Goal: Task Accomplishment & Management: Use online tool/utility

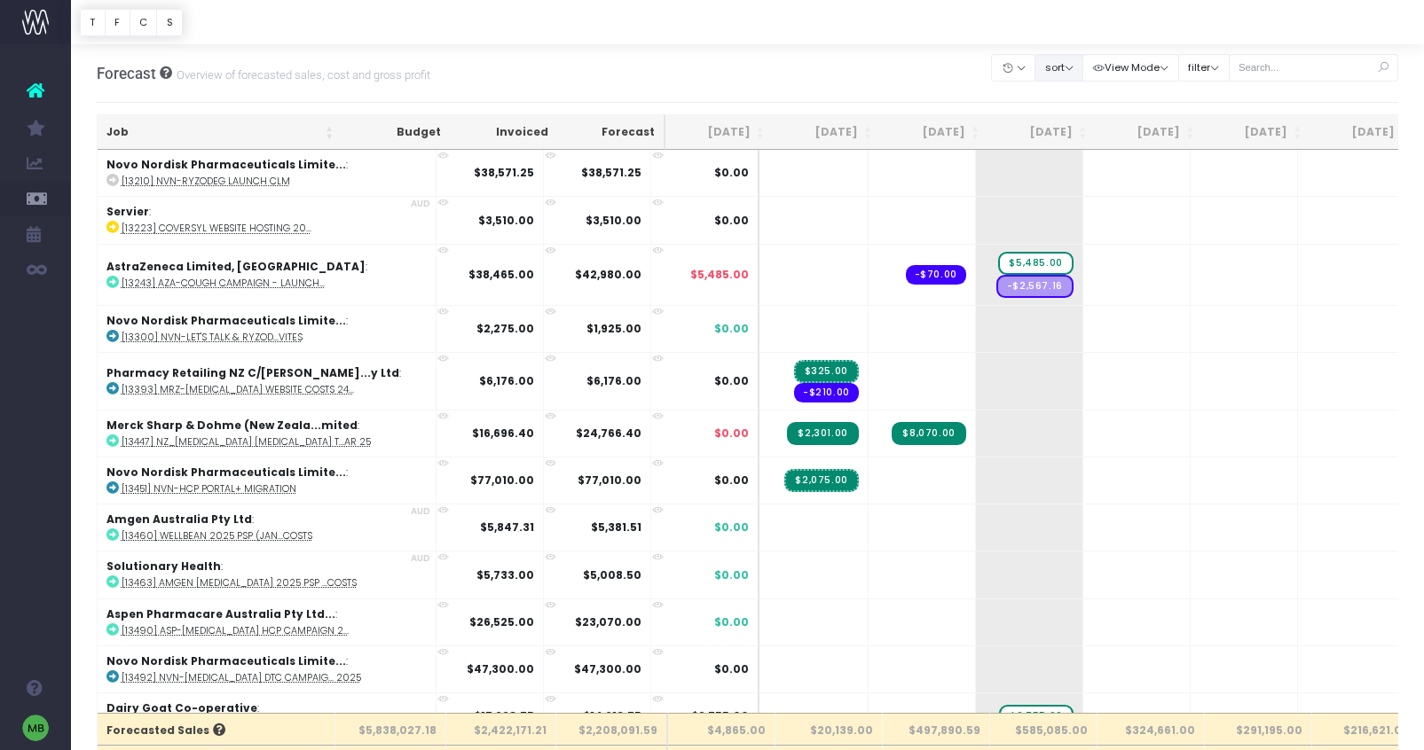
click at [1079, 67] on button "sort" at bounding box center [1058, 67] width 49 height 27
click at [1091, 128] on link "Sort by Client Name Asc" at bounding box center [1104, 132] width 138 height 30
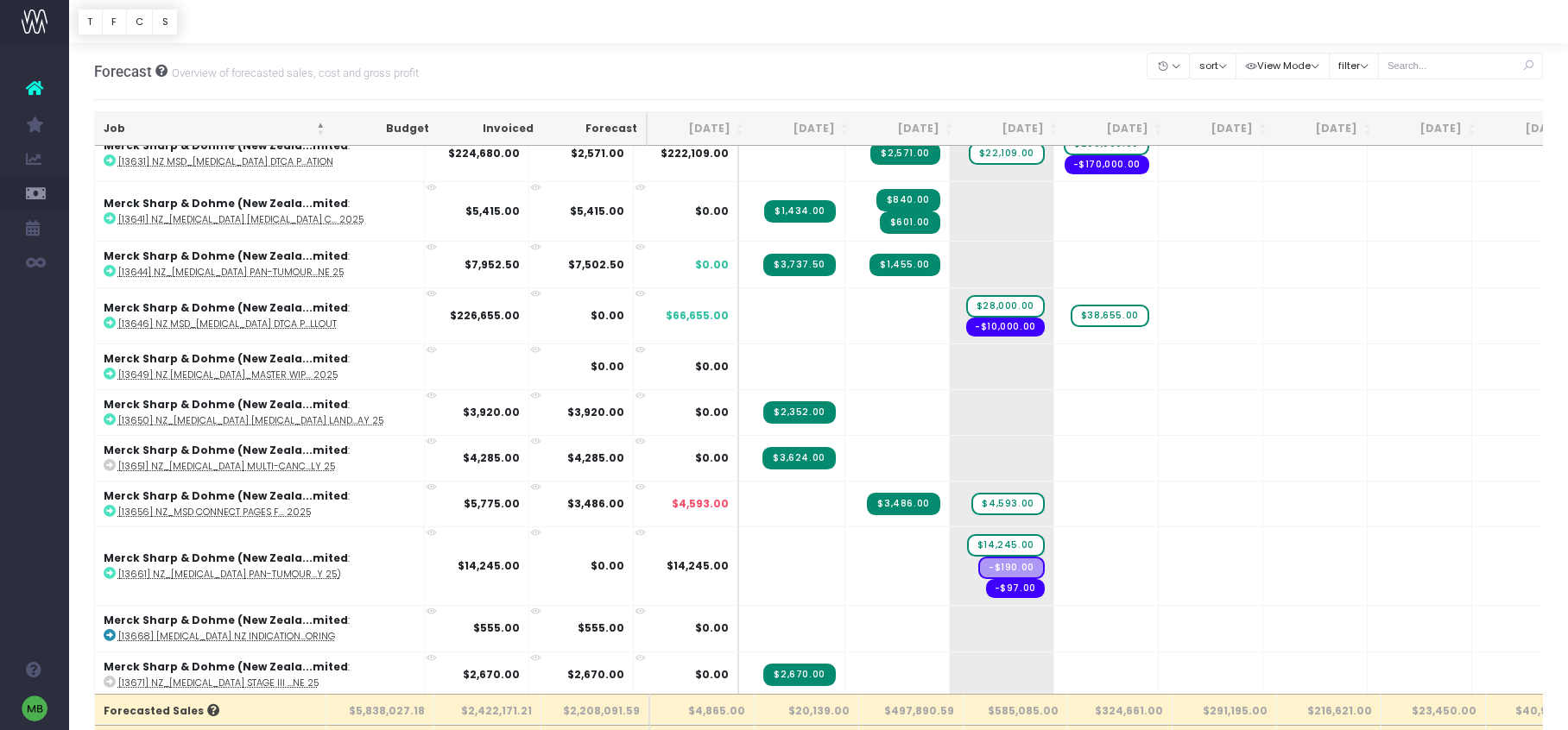
scroll to position [2250, 0]
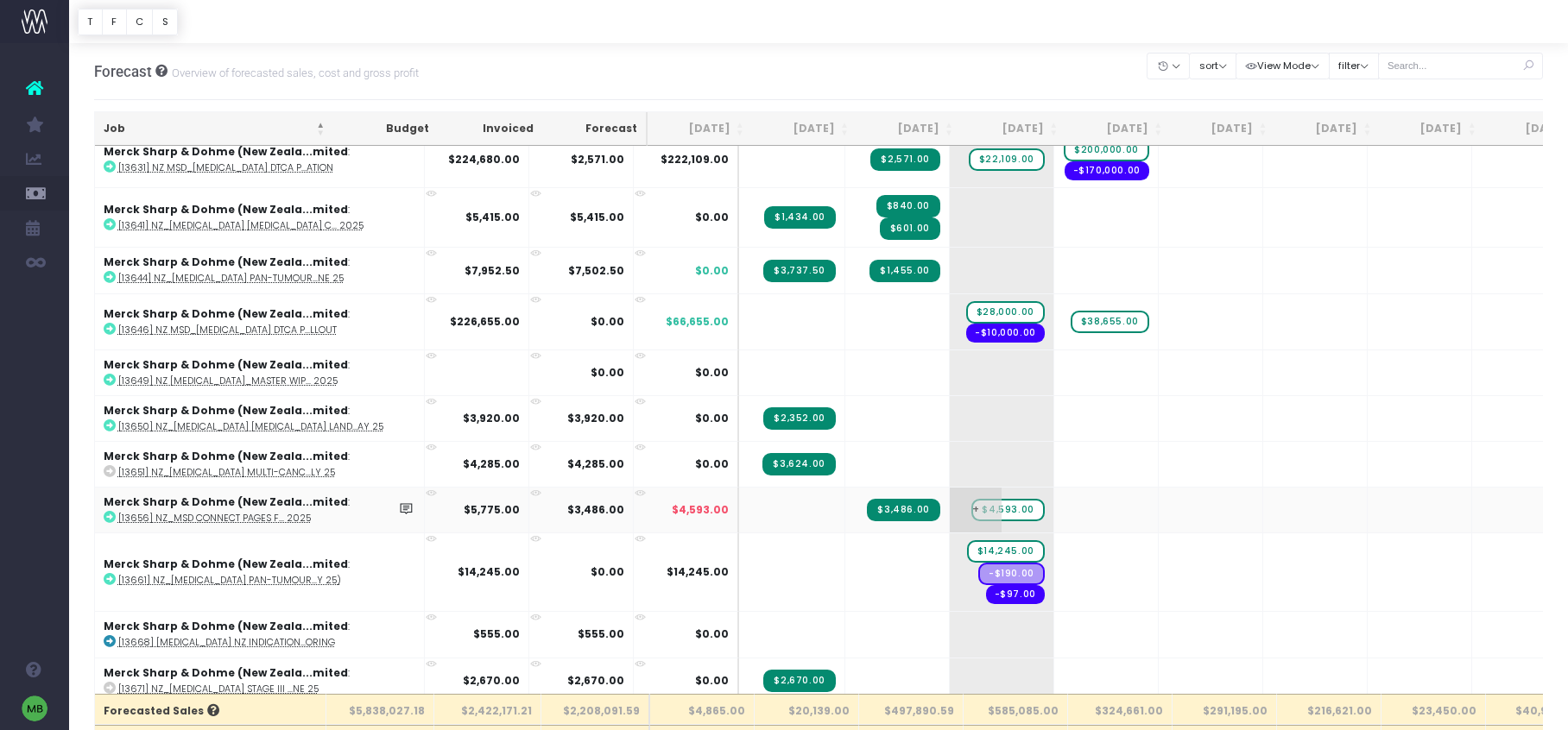
click at [971, 505] on span "$4,593.00" at bounding box center [1007, 510] width 73 height 22
click at [950, 509] on span "+" at bounding box center [975, 510] width 52 height 45
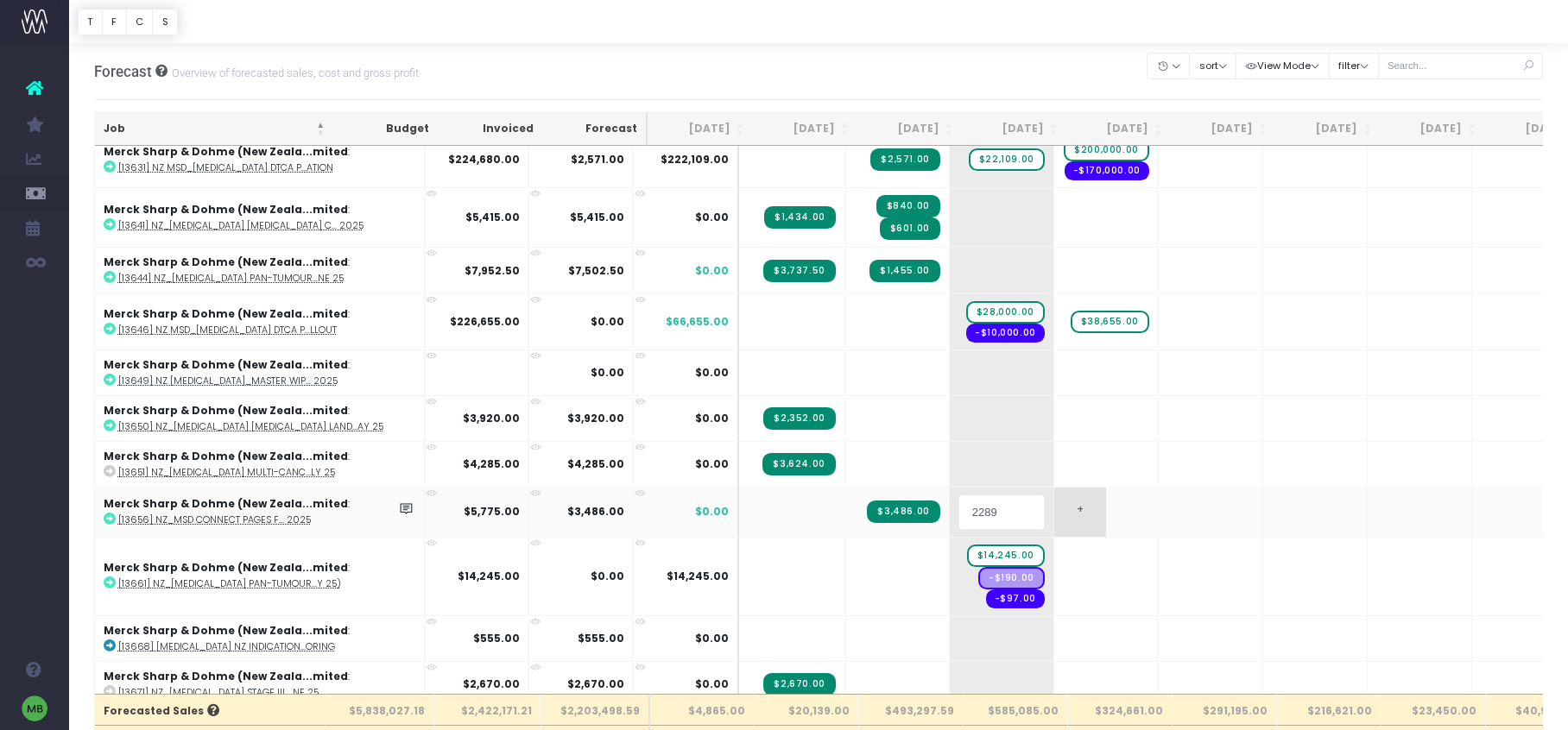
click at [1039, 501] on body "Oh my... this is bad. wayahead wasn't able to load this page. Please contact su…" at bounding box center [784, 365] width 1568 height 730
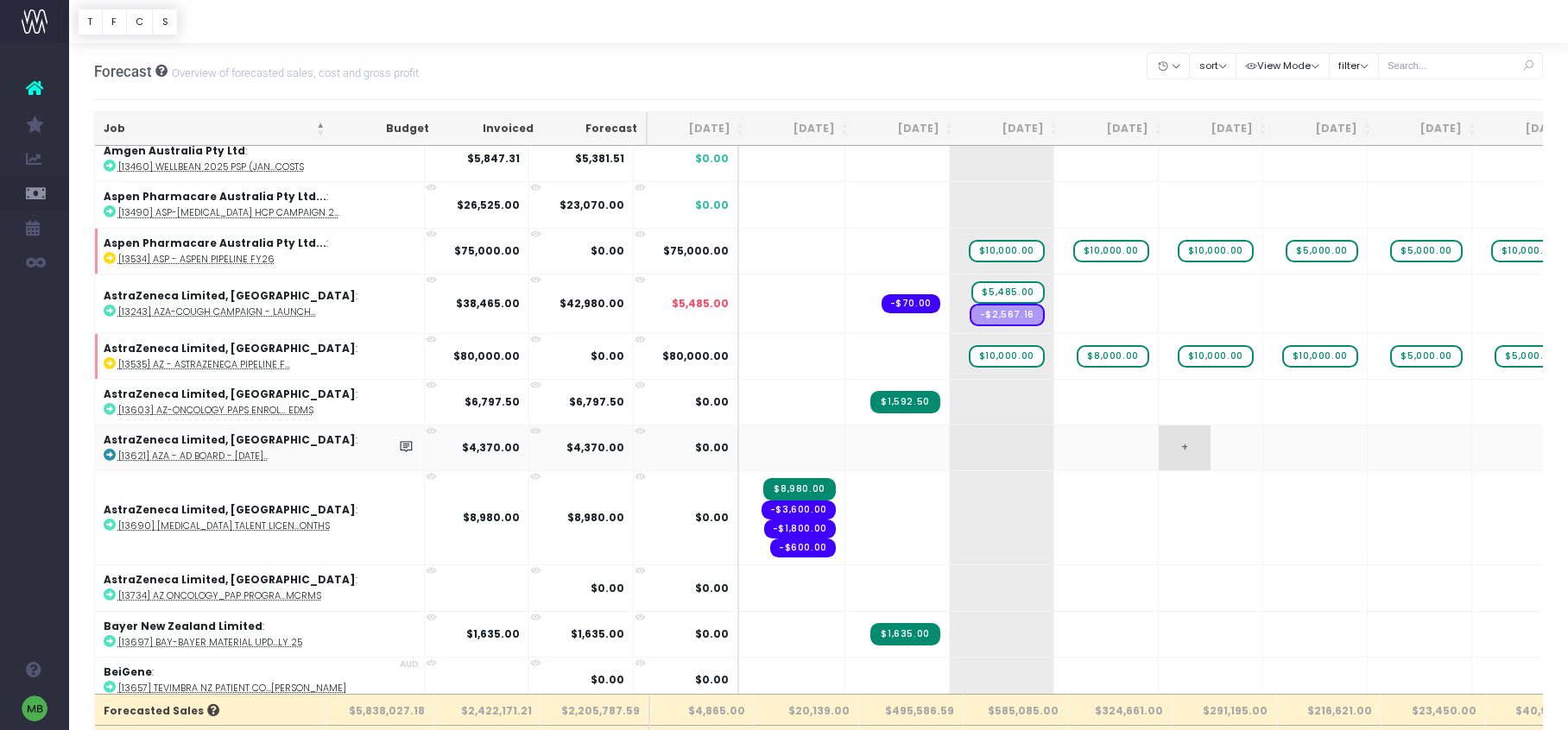
scroll to position [15, 0]
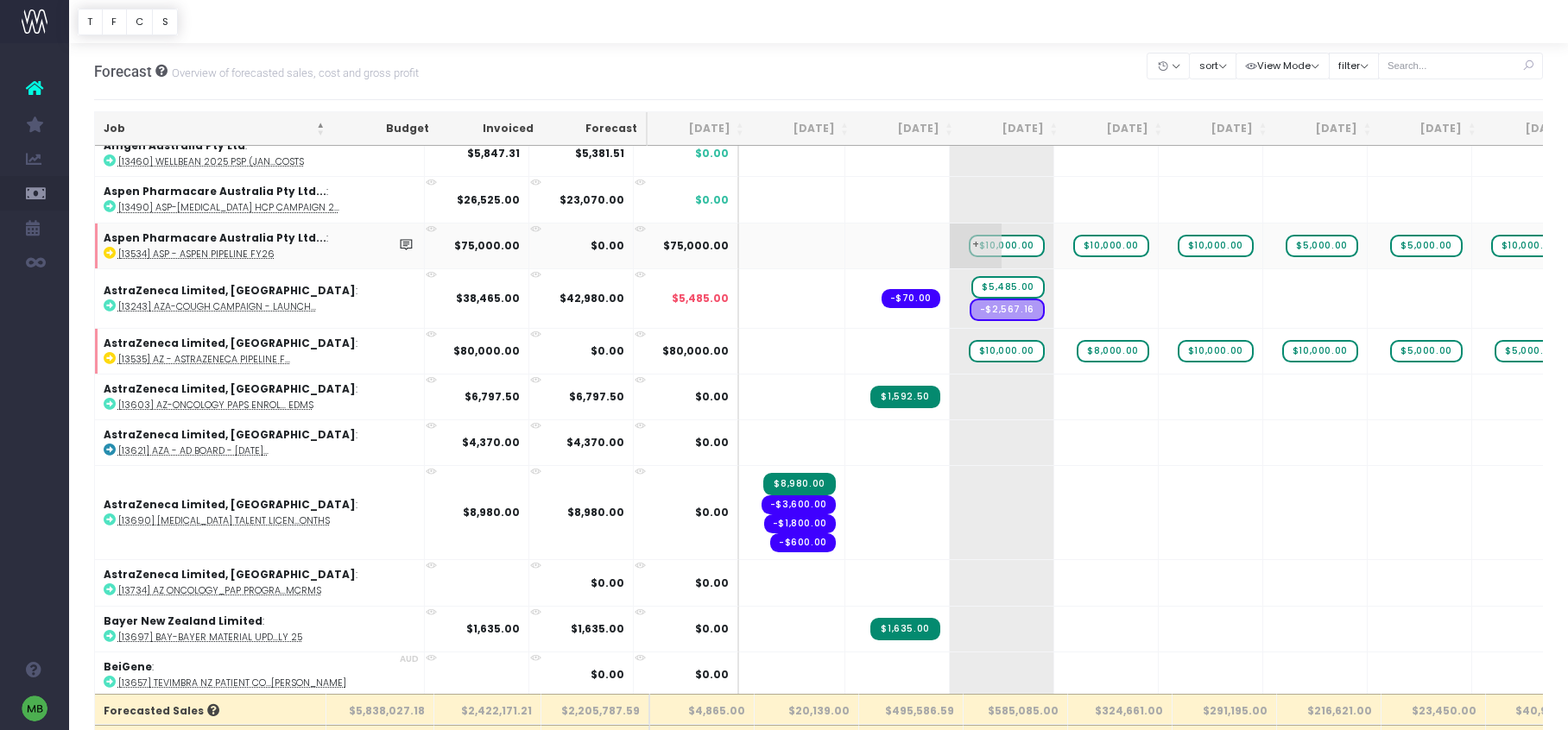
click at [968, 247] on span "$10,000.00" at bounding box center [1006, 245] width 76 height 22
click at [1158, 249] on td "+ $10,000.00" at bounding box center [1210, 245] width 104 height 46
click at [1074, 246] on span "$10,000.00" at bounding box center [1112, 245] width 76 height 22
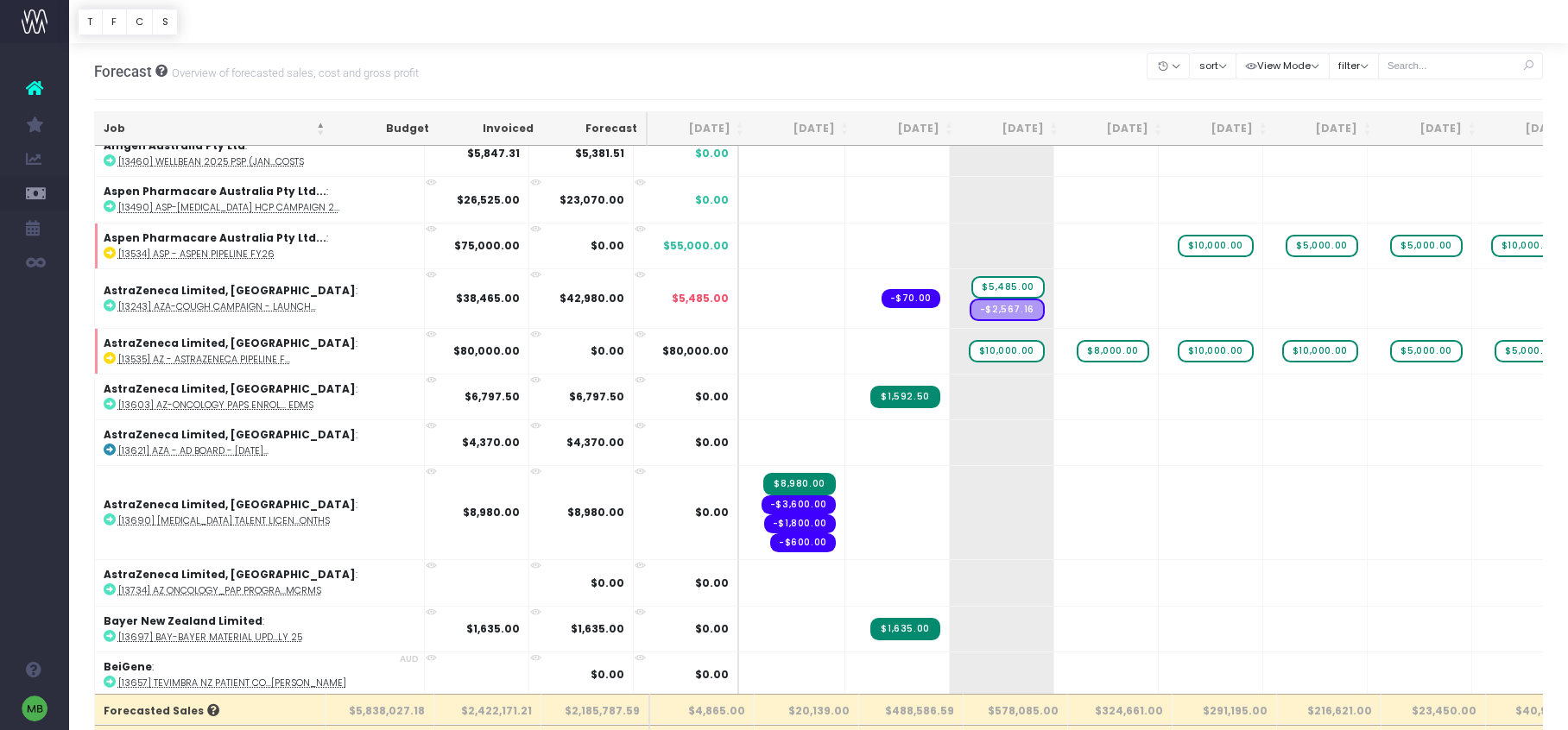
click at [1178, 249] on span "$10,000.00" at bounding box center [1216, 245] width 76 height 22
drag, startPoint x: 1027, startPoint y: 248, endPoint x: 1443, endPoint y: 244, distance: 416.0
click at [1385, 244] on span "$10,000.00" at bounding box center [1529, 245] width 76 height 22
click at [1385, 243] on span "$10,000.00" at bounding box center [1529, 245] width 76 height 22
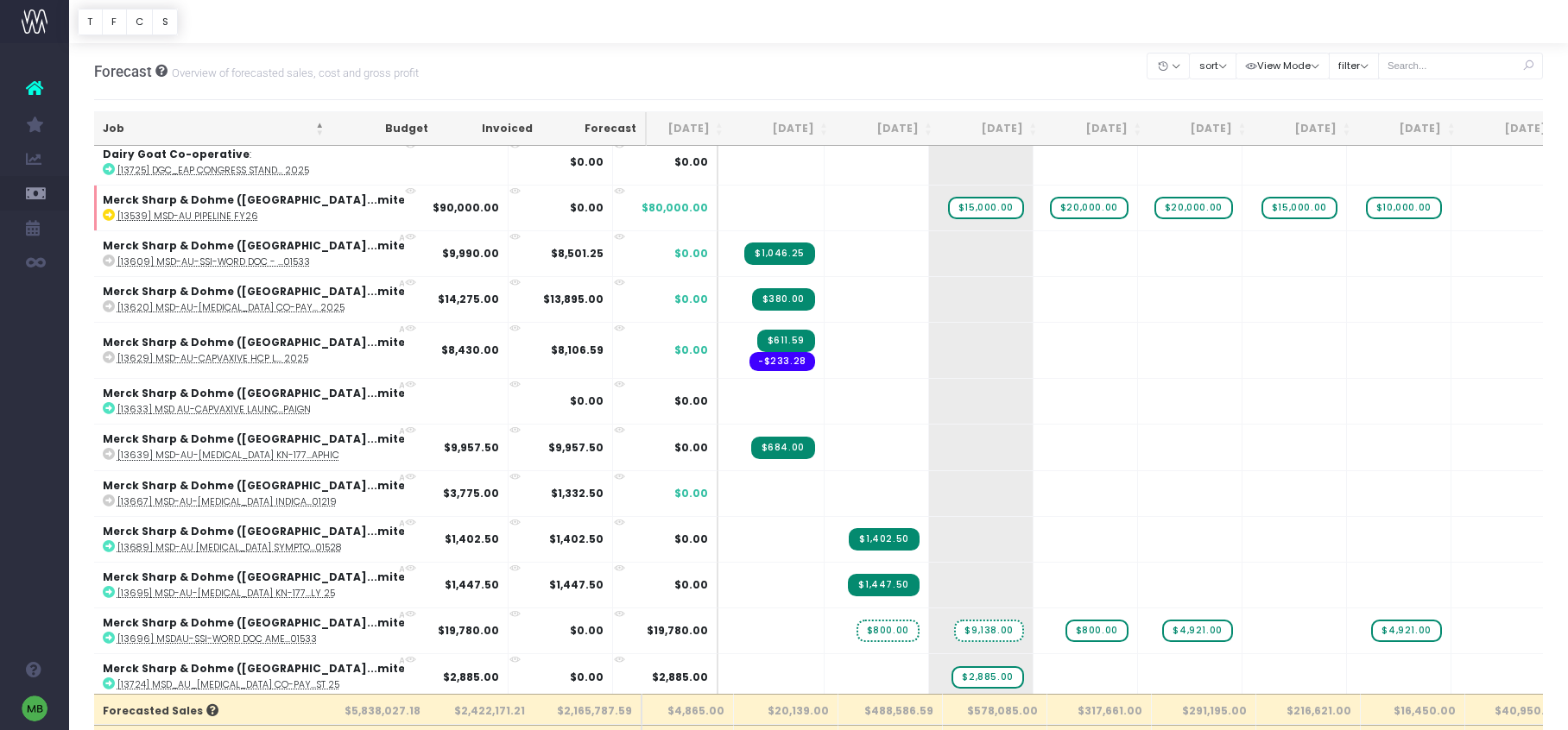
scroll to position [0, 23]
click at [945, 206] on span "$15,000.00" at bounding box center [983, 207] width 76 height 22
click at [1047, 210] on span "$20,000.00" at bounding box center [1086, 207] width 79 height 22
drag, startPoint x: 1443, startPoint y: 244, endPoint x: 1008, endPoint y: 210, distance: 436.3
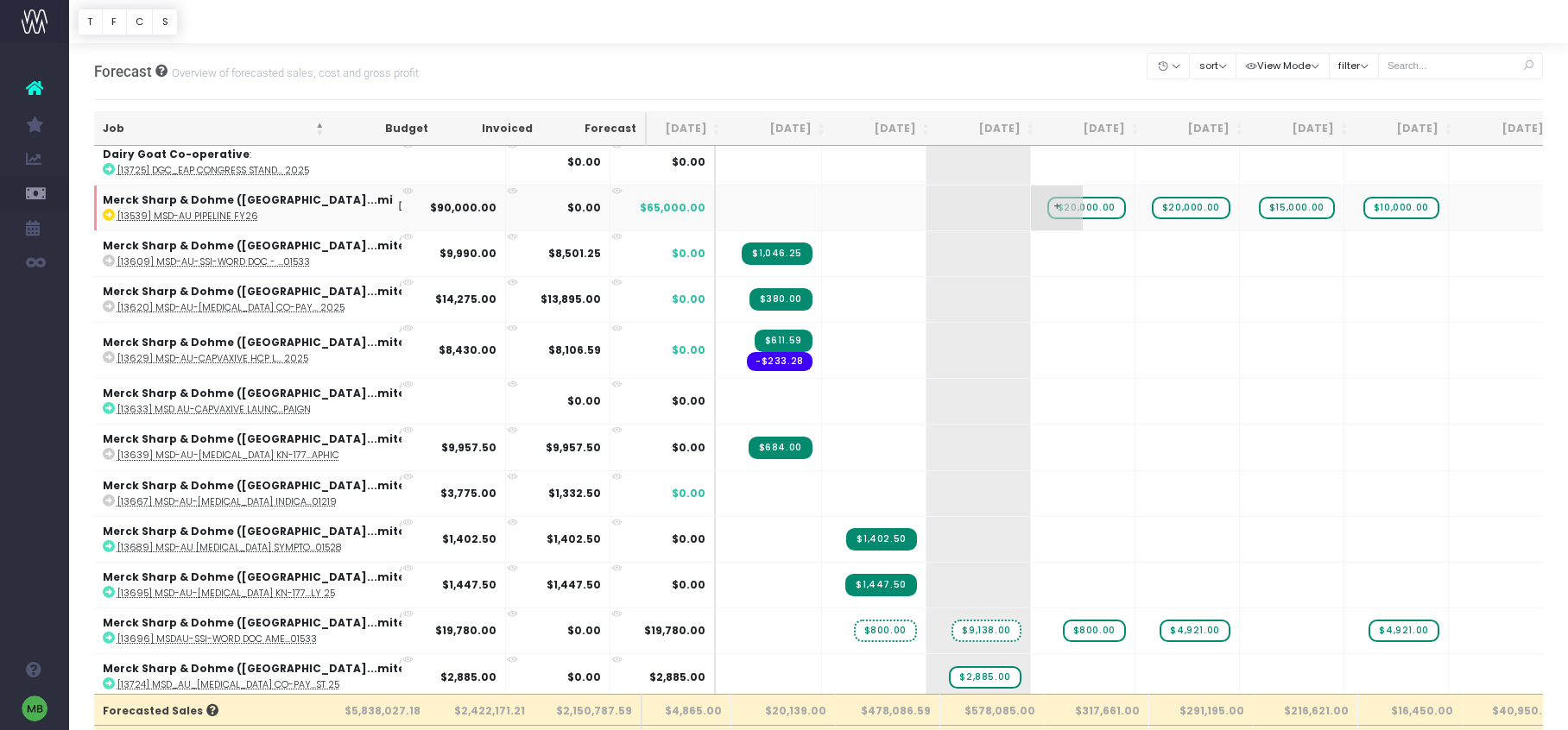
click at [1047, 210] on span "$20,000.00" at bounding box center [1086, 207] width 79 height 22
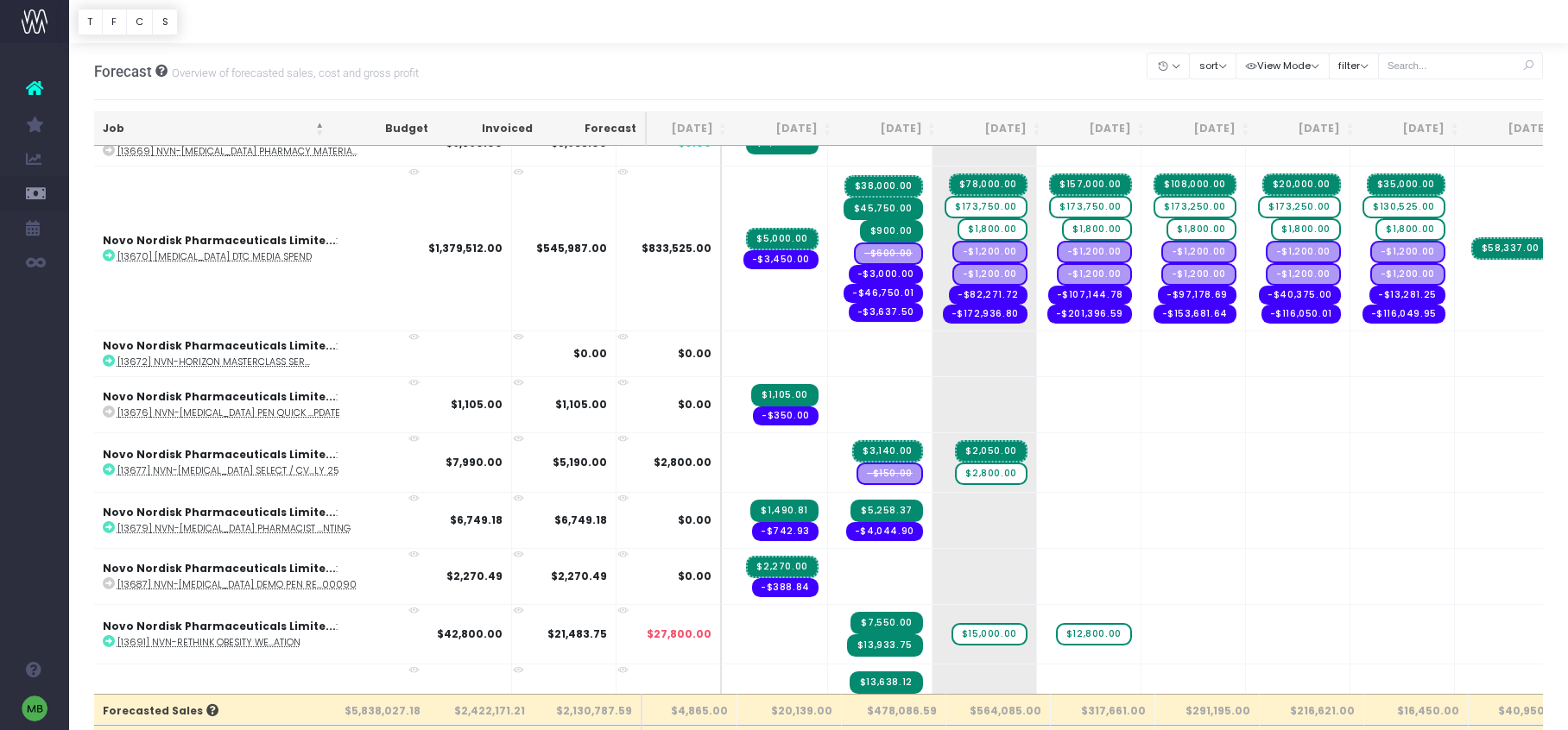
scroll to position [6033, 18]
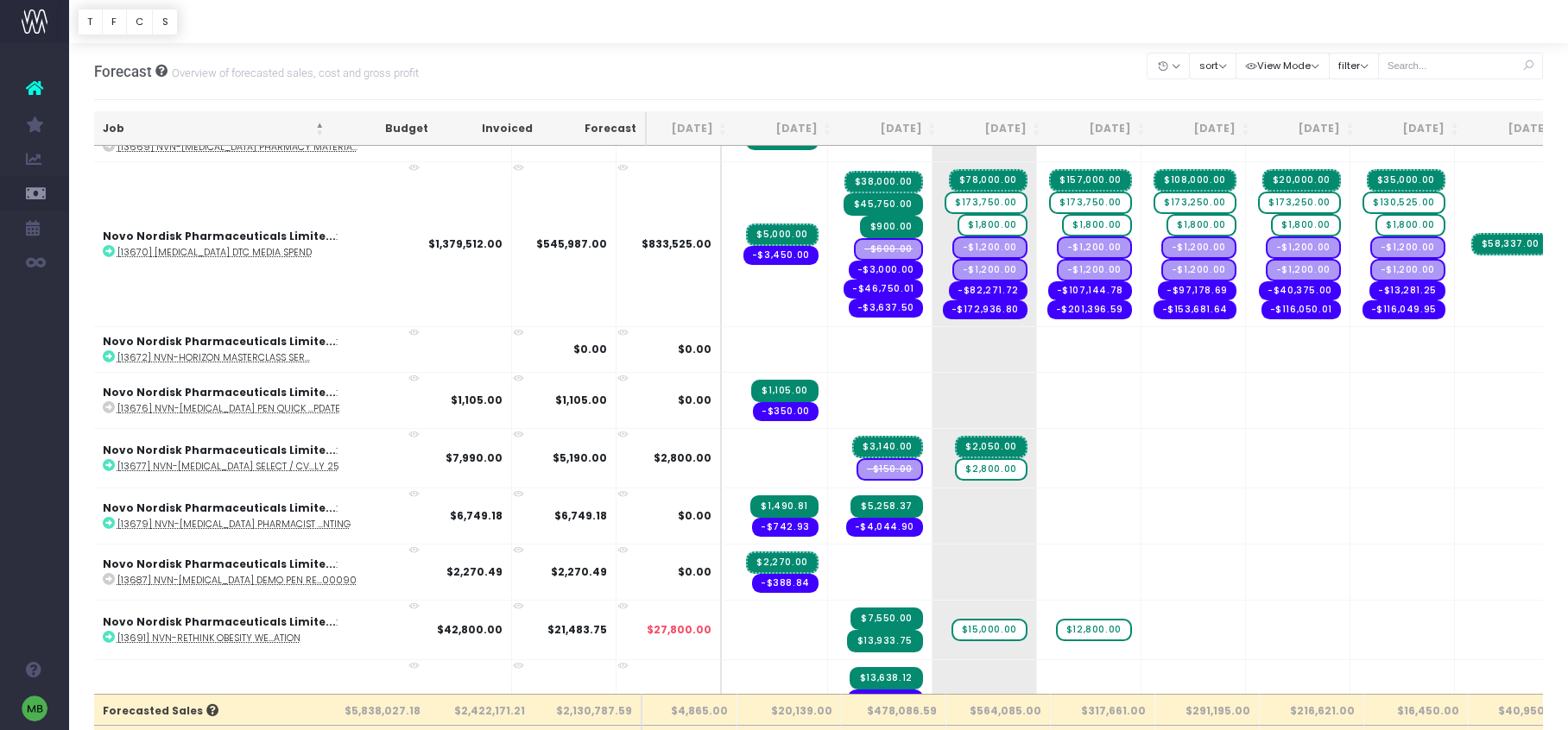
click at [857, 470] on span "-$150.00" at bounding box center [890, 469] width 66 height 22
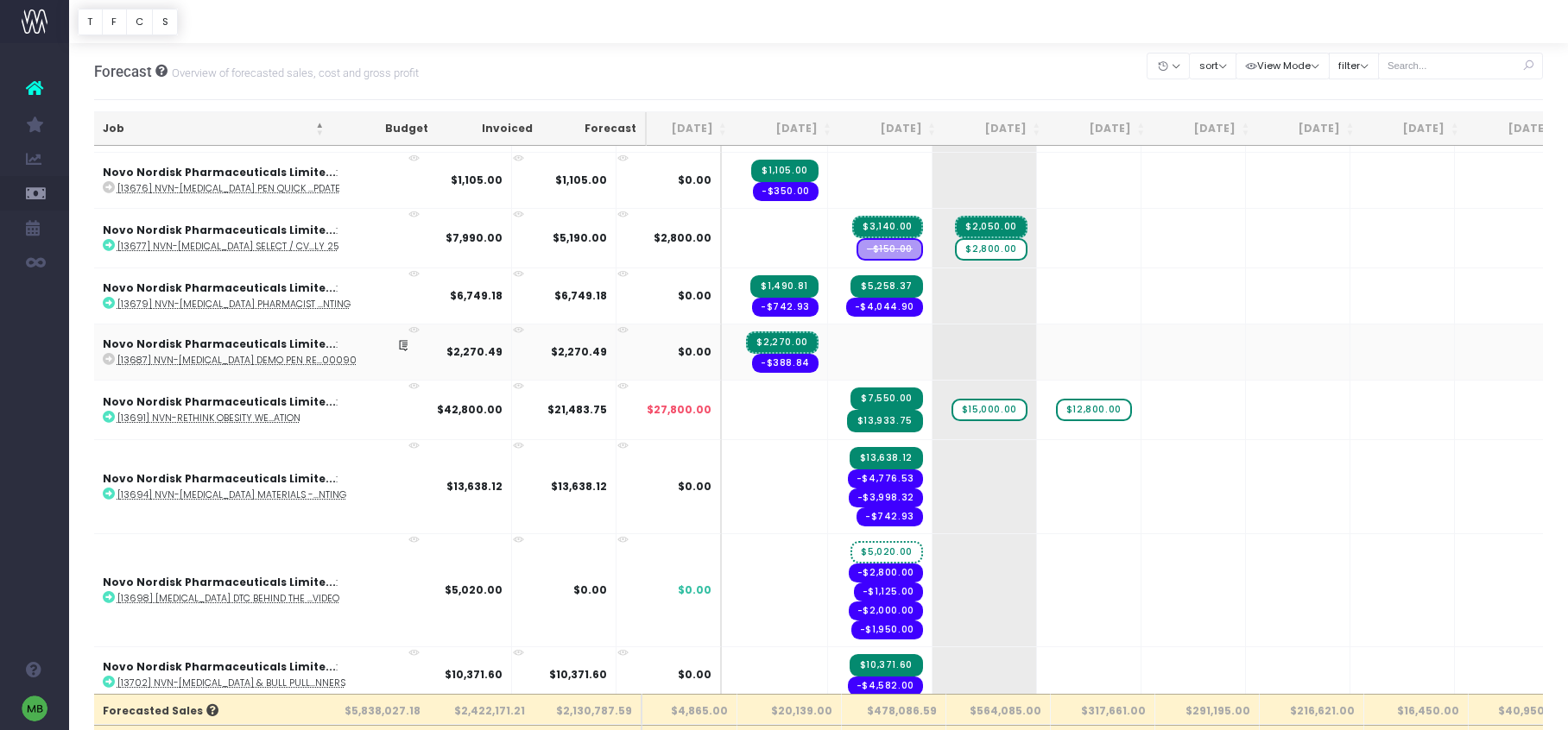
scroll to position [6257, 18]
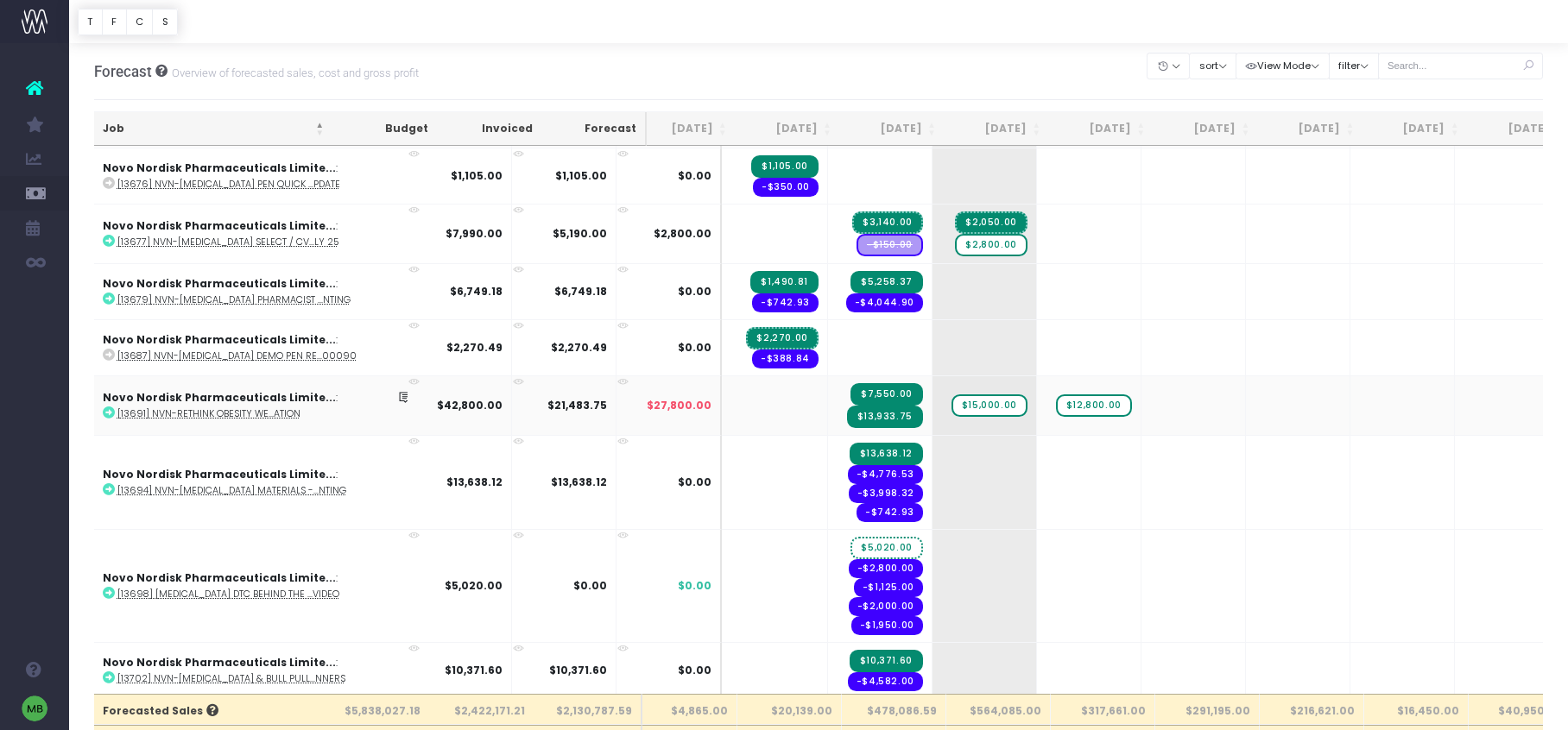
click at [108, 413] on icon at bounding box center [109, 413] width 12 height 12
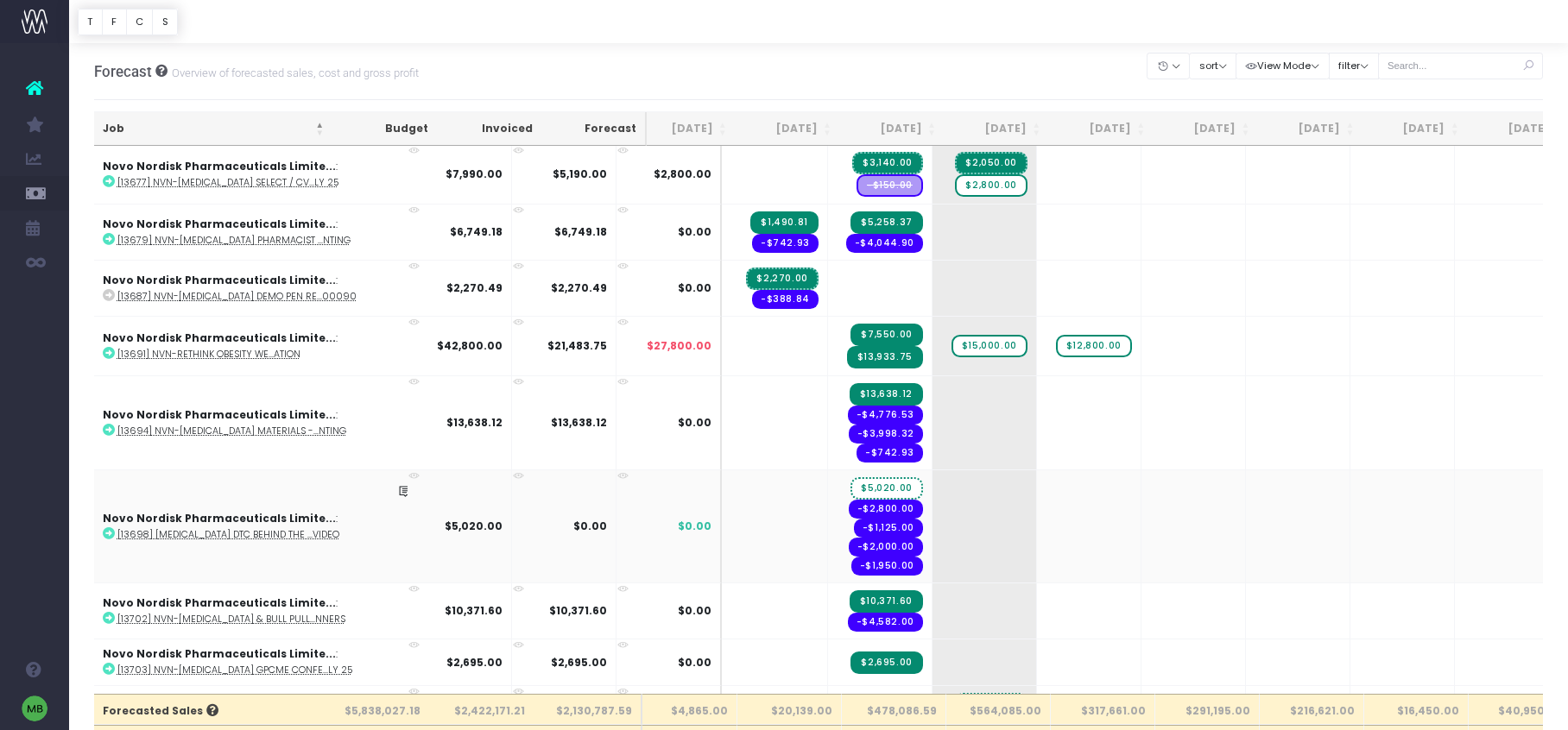
scroll to position [6319, 18]
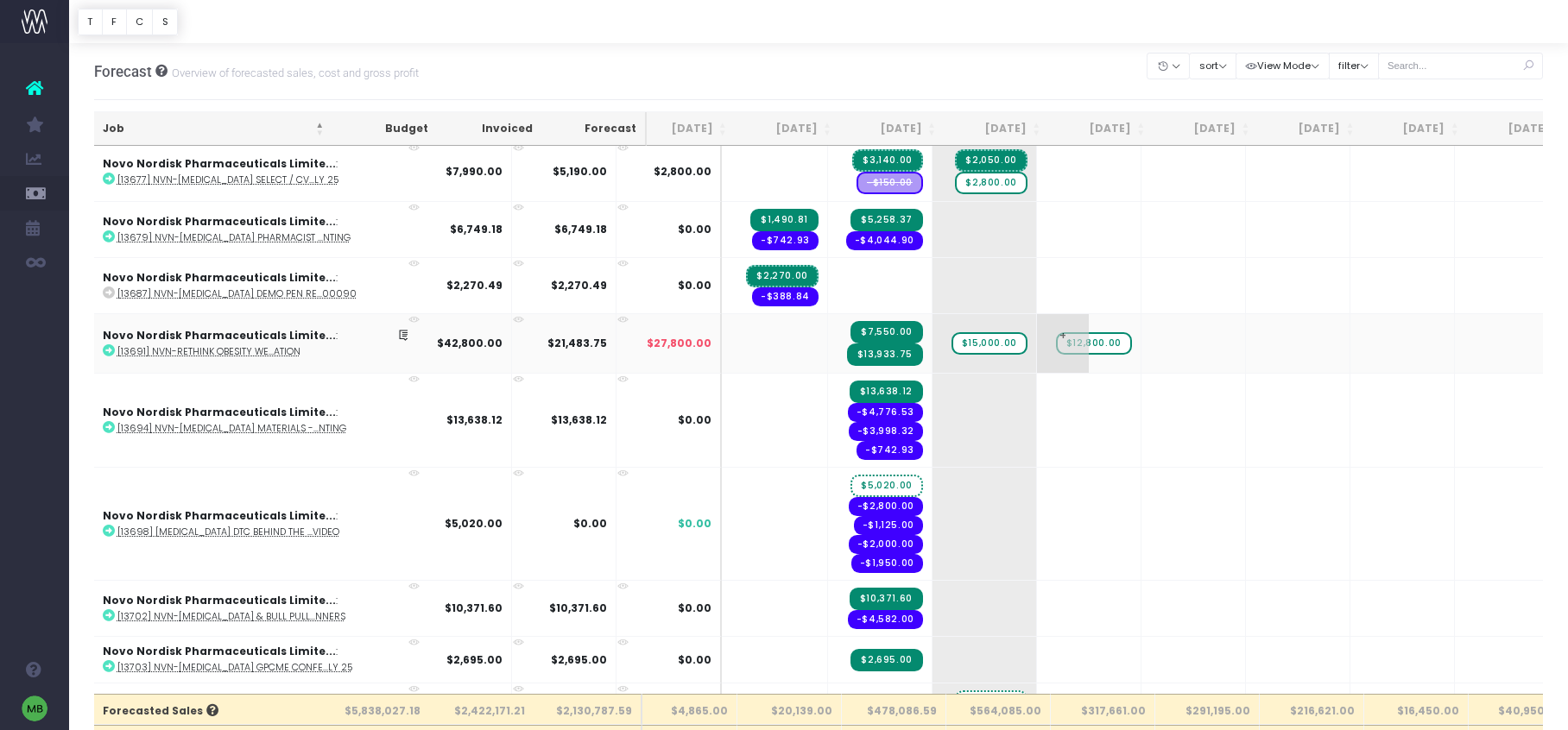
click at [1056, 340] on span "$12,800.00" at bounding box center [1094, 344] width 76 height 22
click at [1037, 338] on span "+" at bounding box center [1062, 344] width 52 height 58
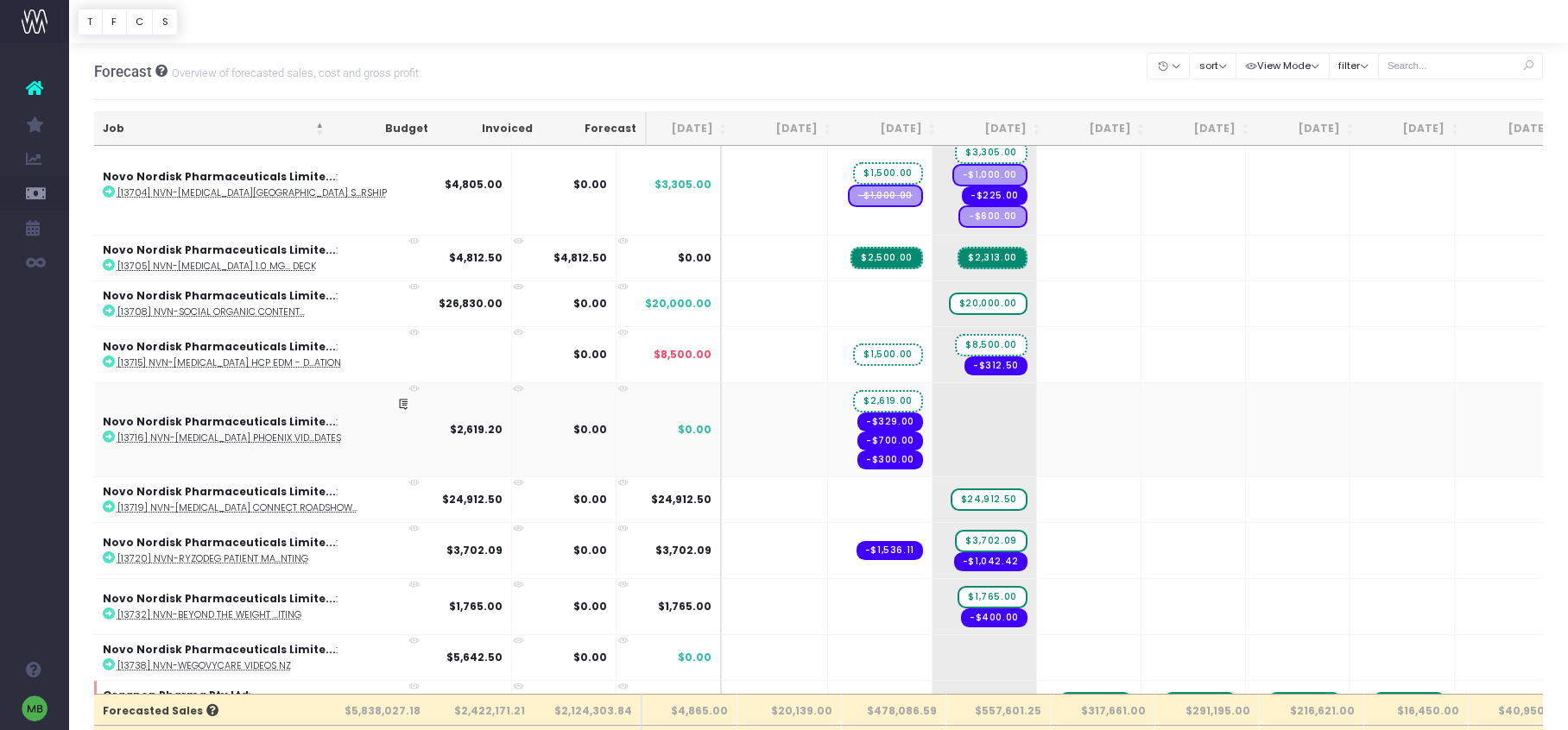
scroll to position [6882, 18]
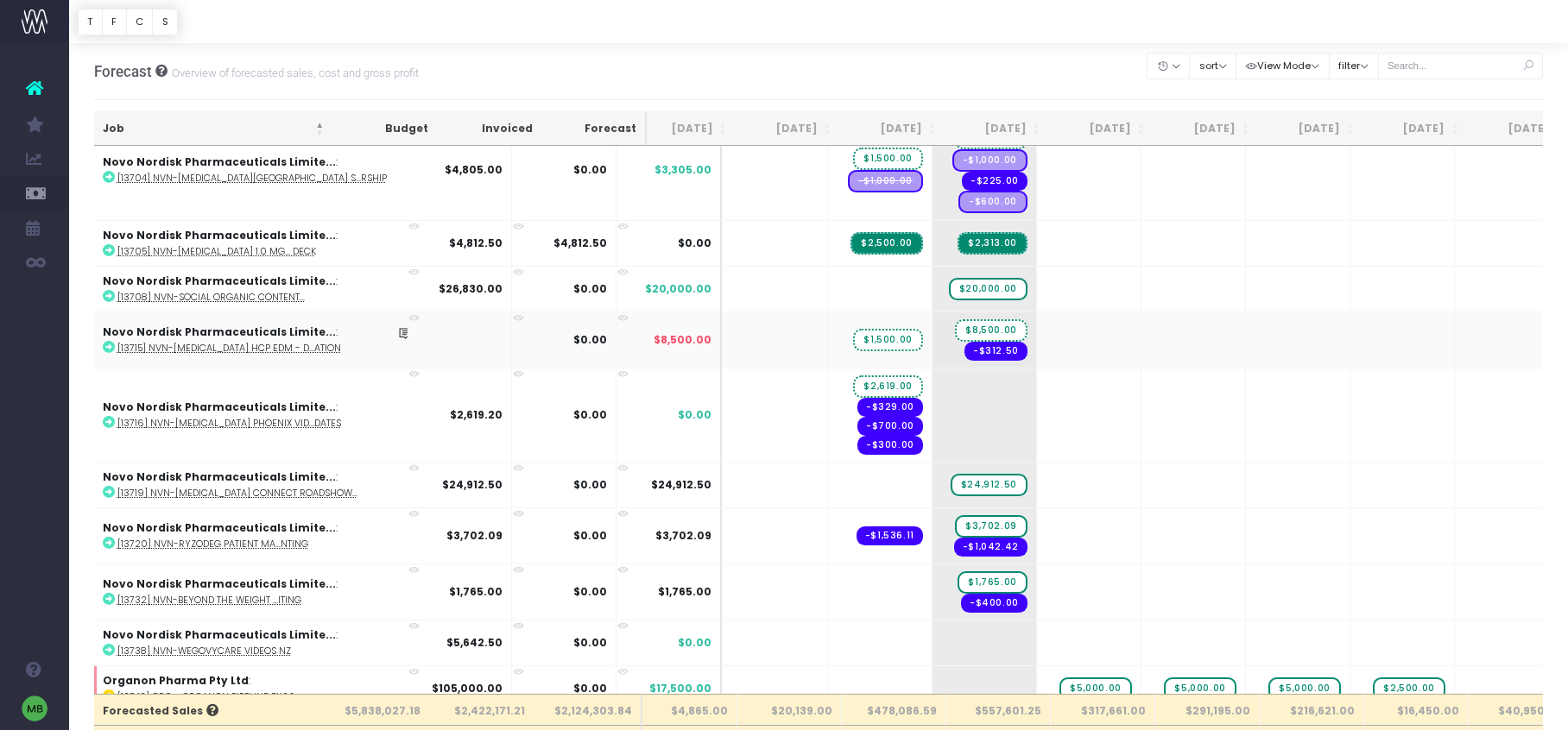
click at [110, 347] on icon at bounding box center [109, 347] width 12 height 12
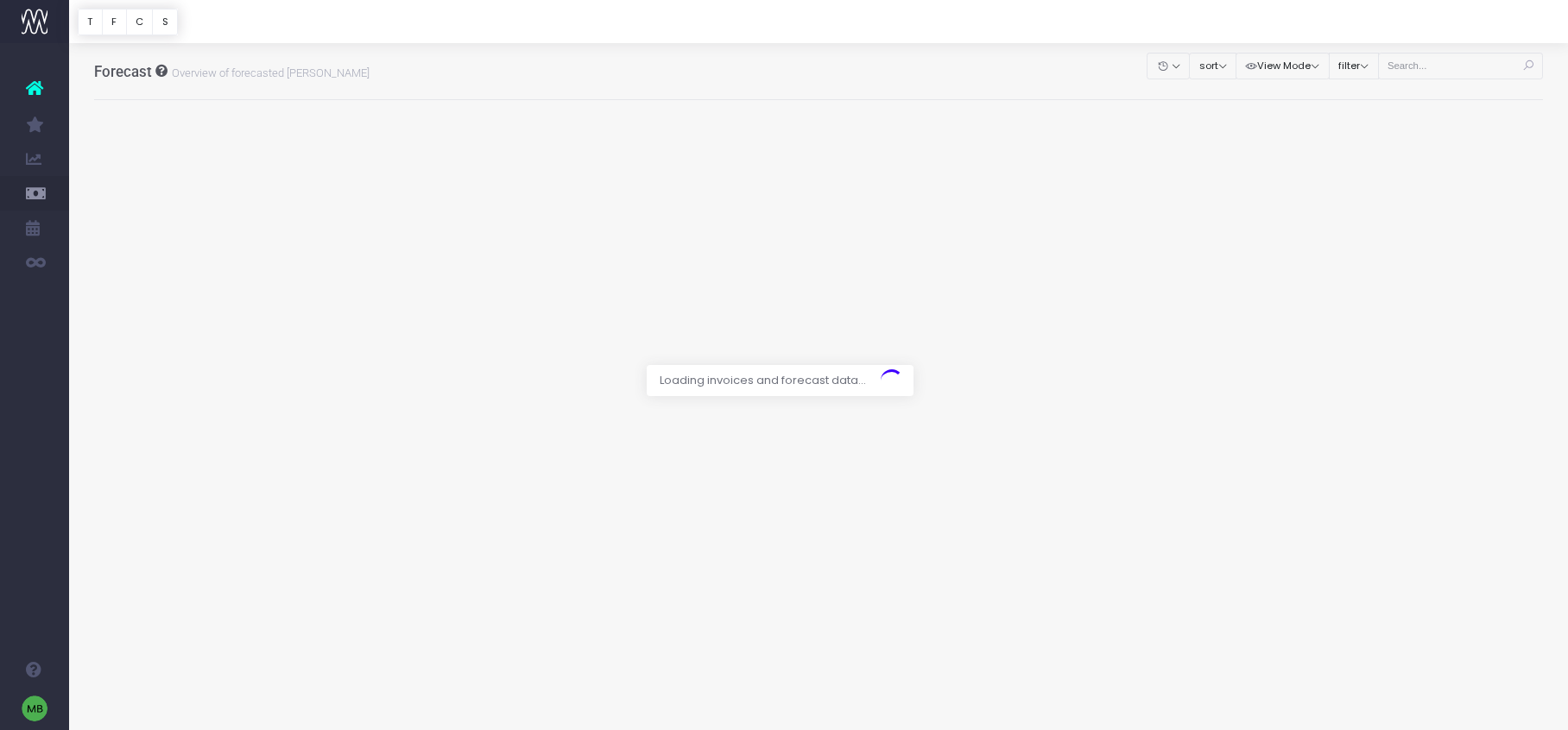
click at [1219, 61] on div at bounding box center [784, 365] width 1568 height 730
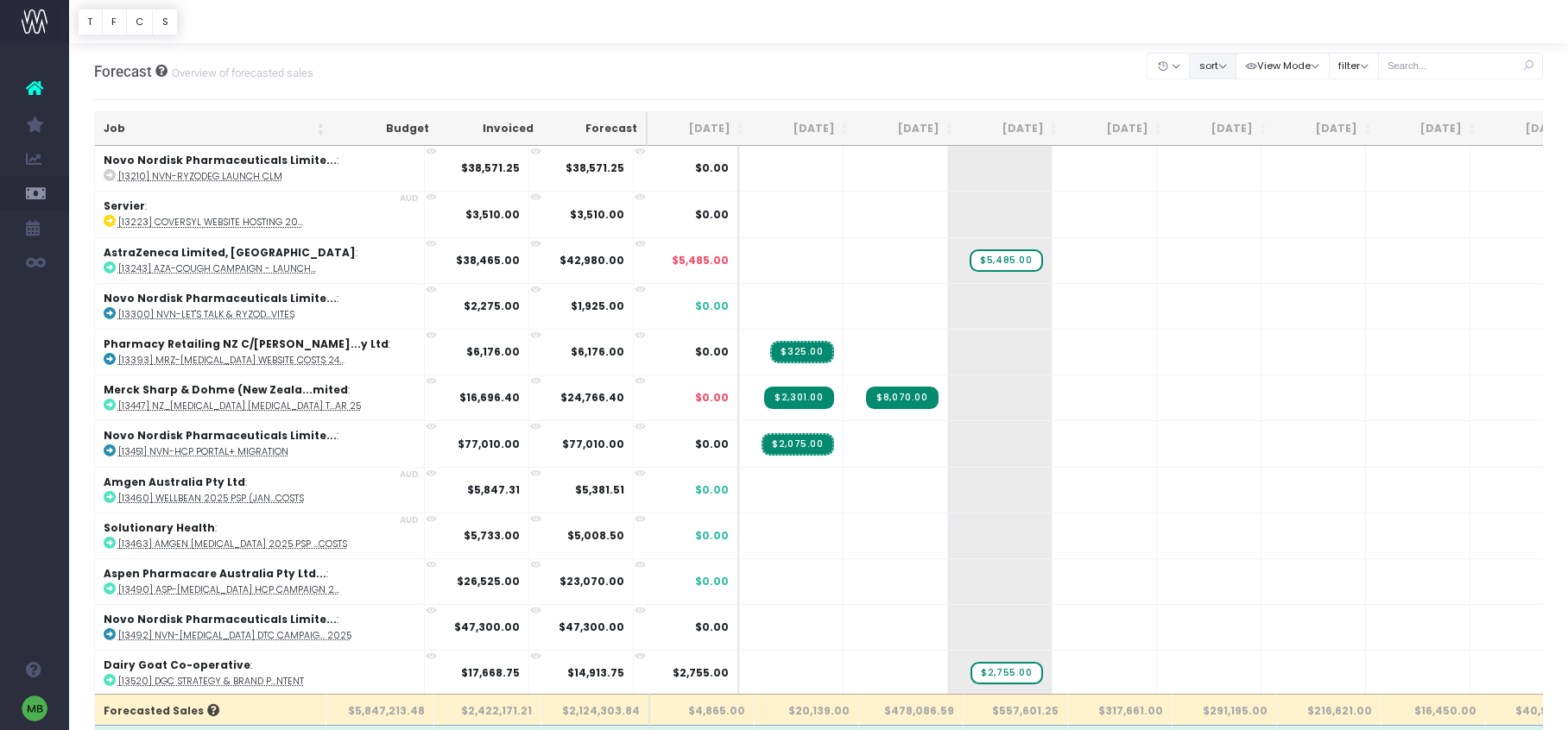
click at [1227, 65] on button "sort" at bounding box center [1212, 65] width 48 height 26
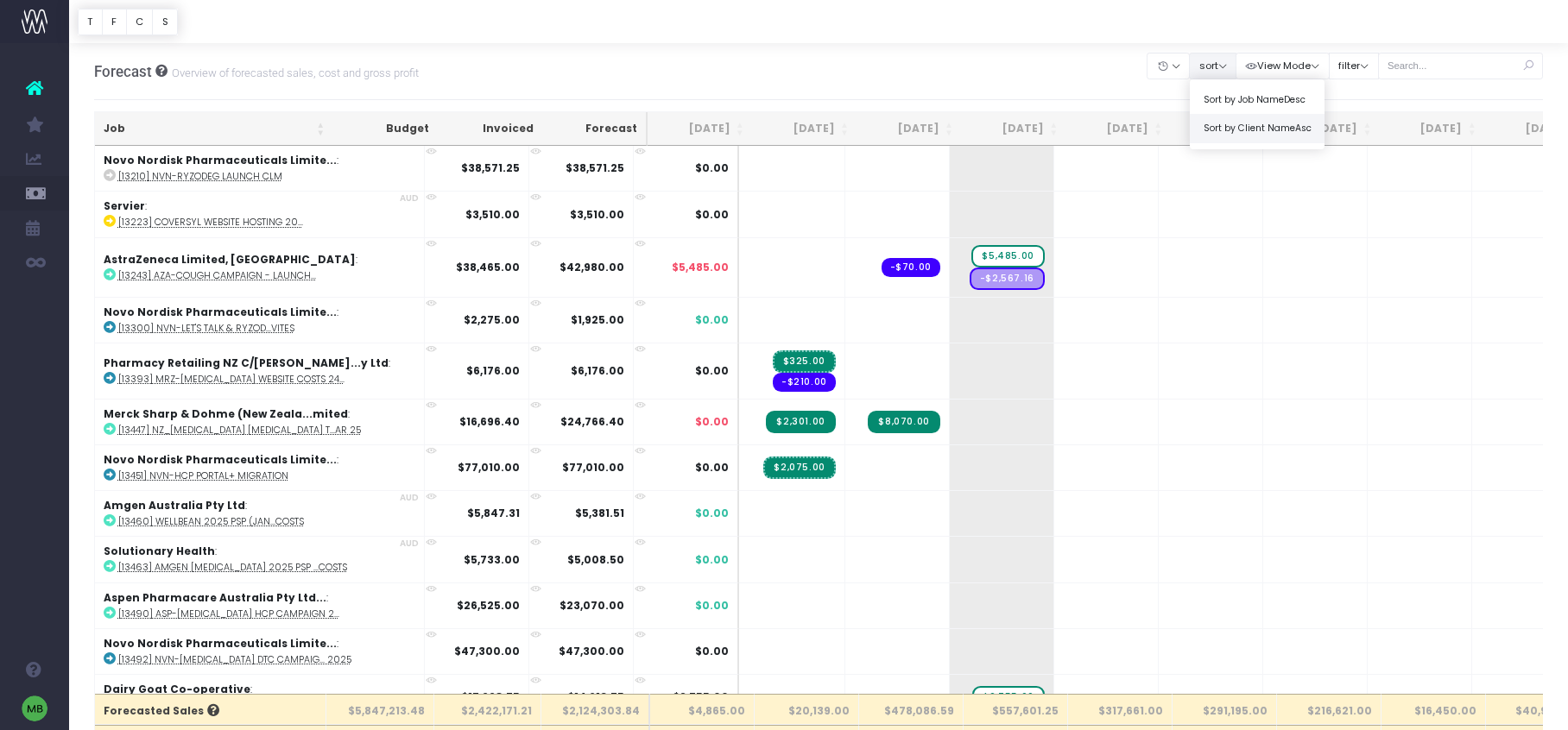
click at [1228, 124] on link "Sort by Client Name Asc" at bounding box center [1257, 128] width 134 height 29
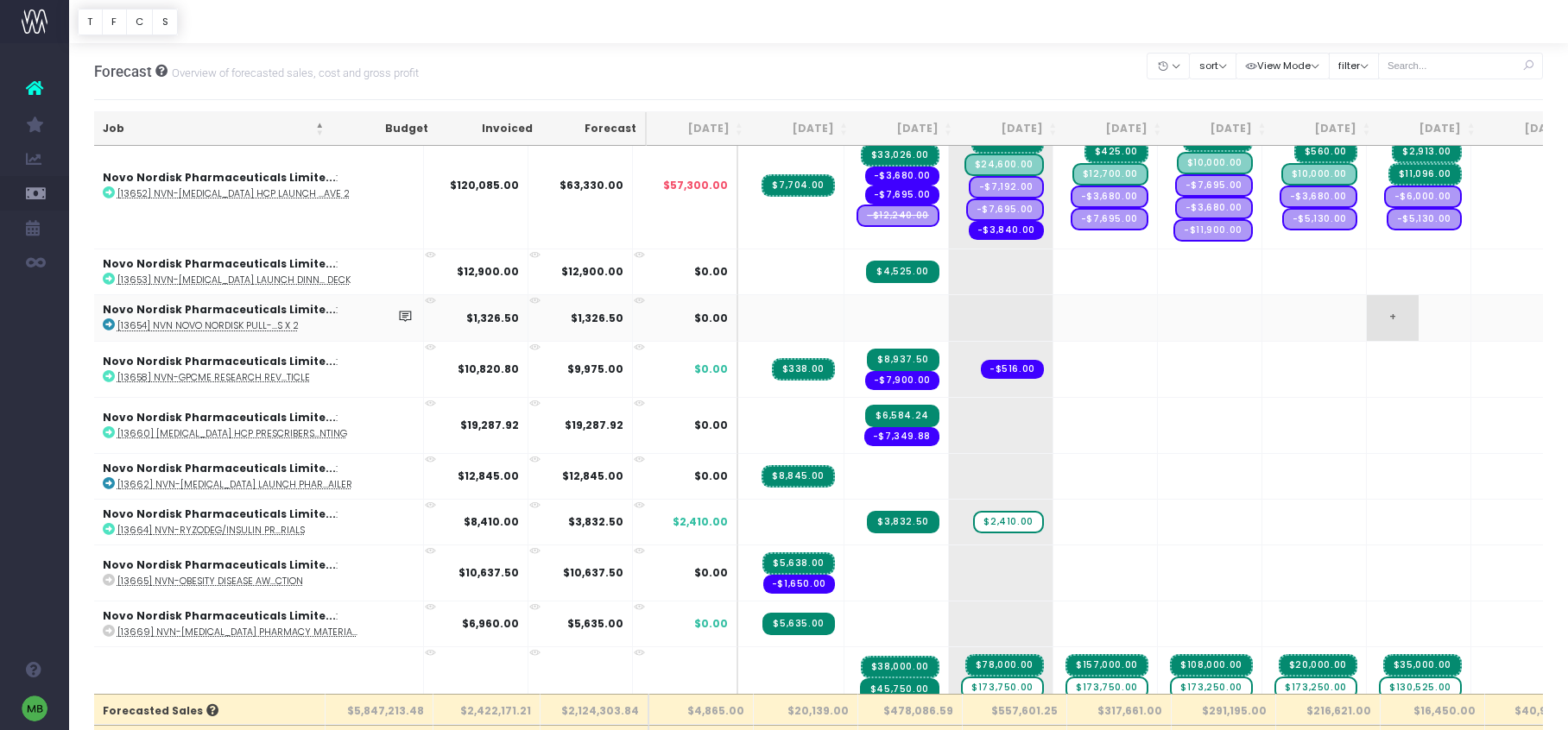
scroll to position [5549, 1]
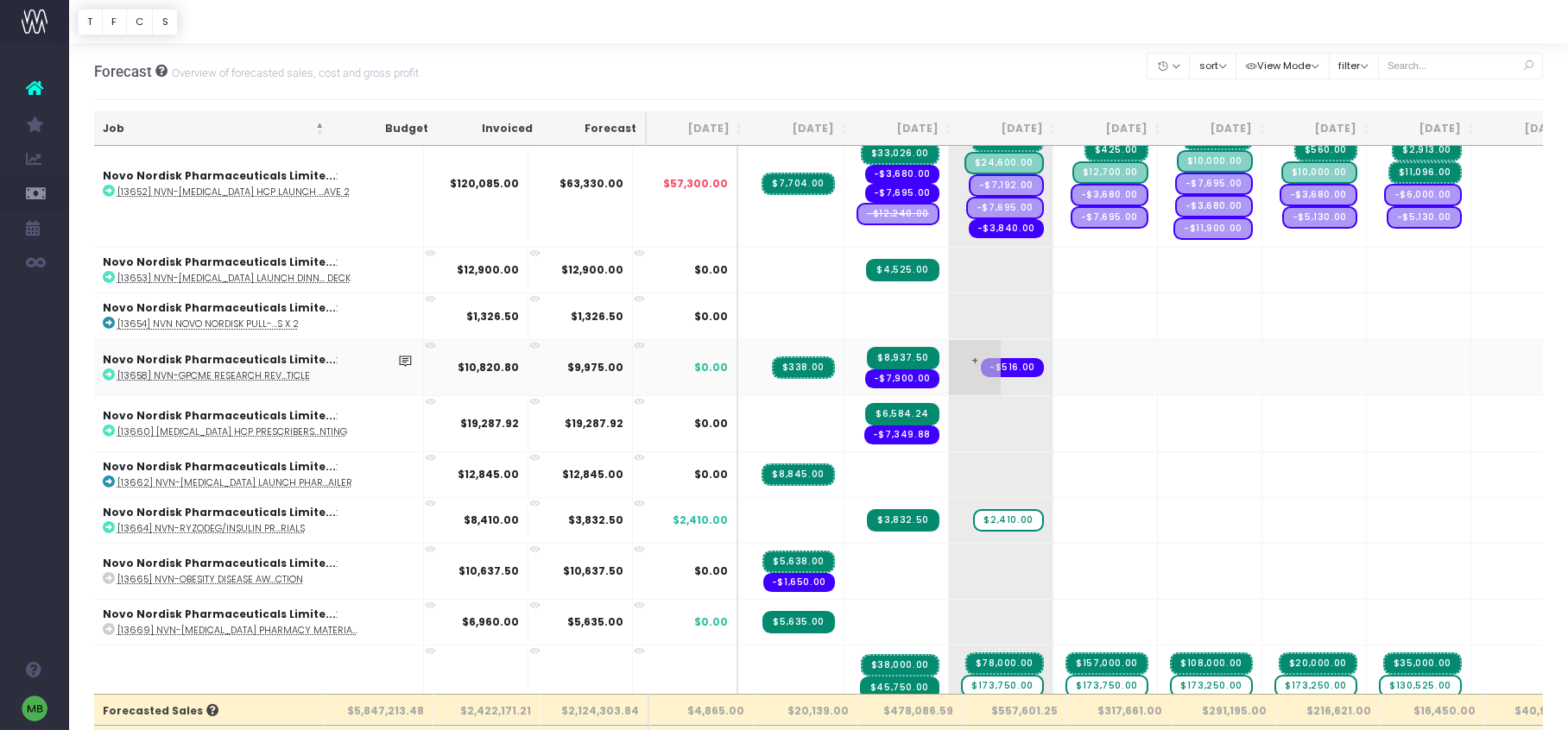
click at [949, 356] on span "+" at bounding box center [974, 367] width 52 height 55
click at [949, 355] on span "+" at bounding box center [974, 367] width 52 height 55
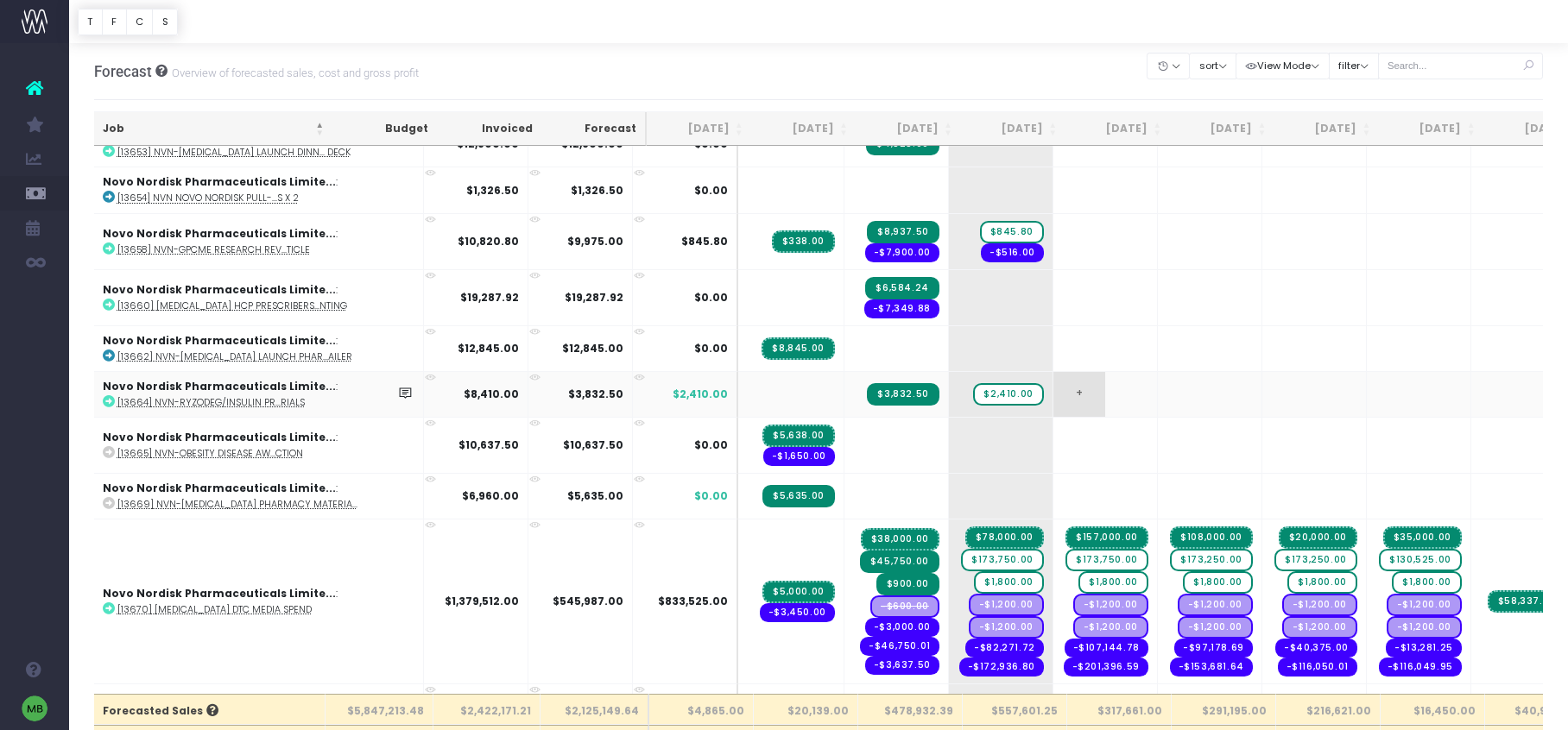
scroll to position [5676, 1]
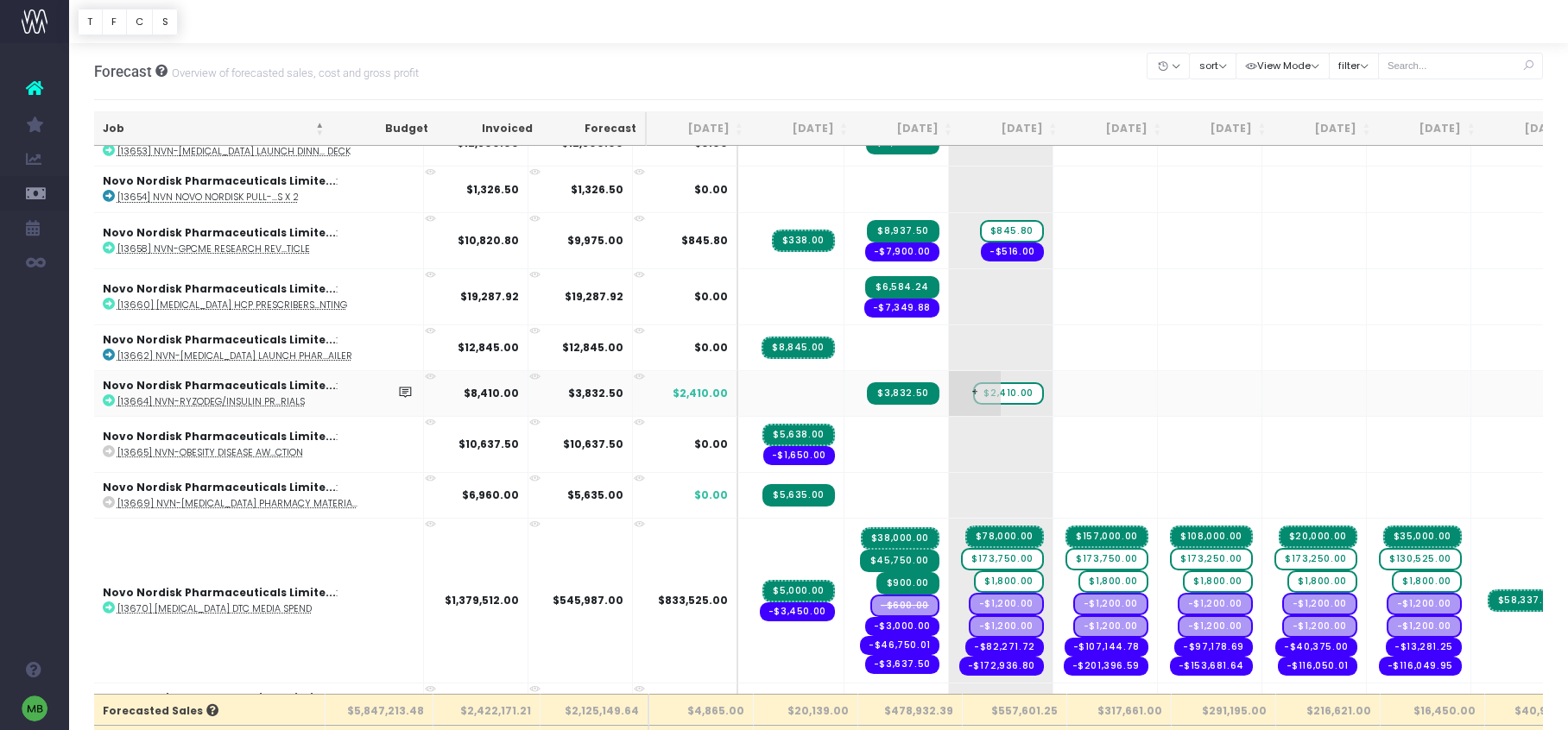
click at [949, 392] on span "+" at bounding box center [974, 393] width 52 height 45
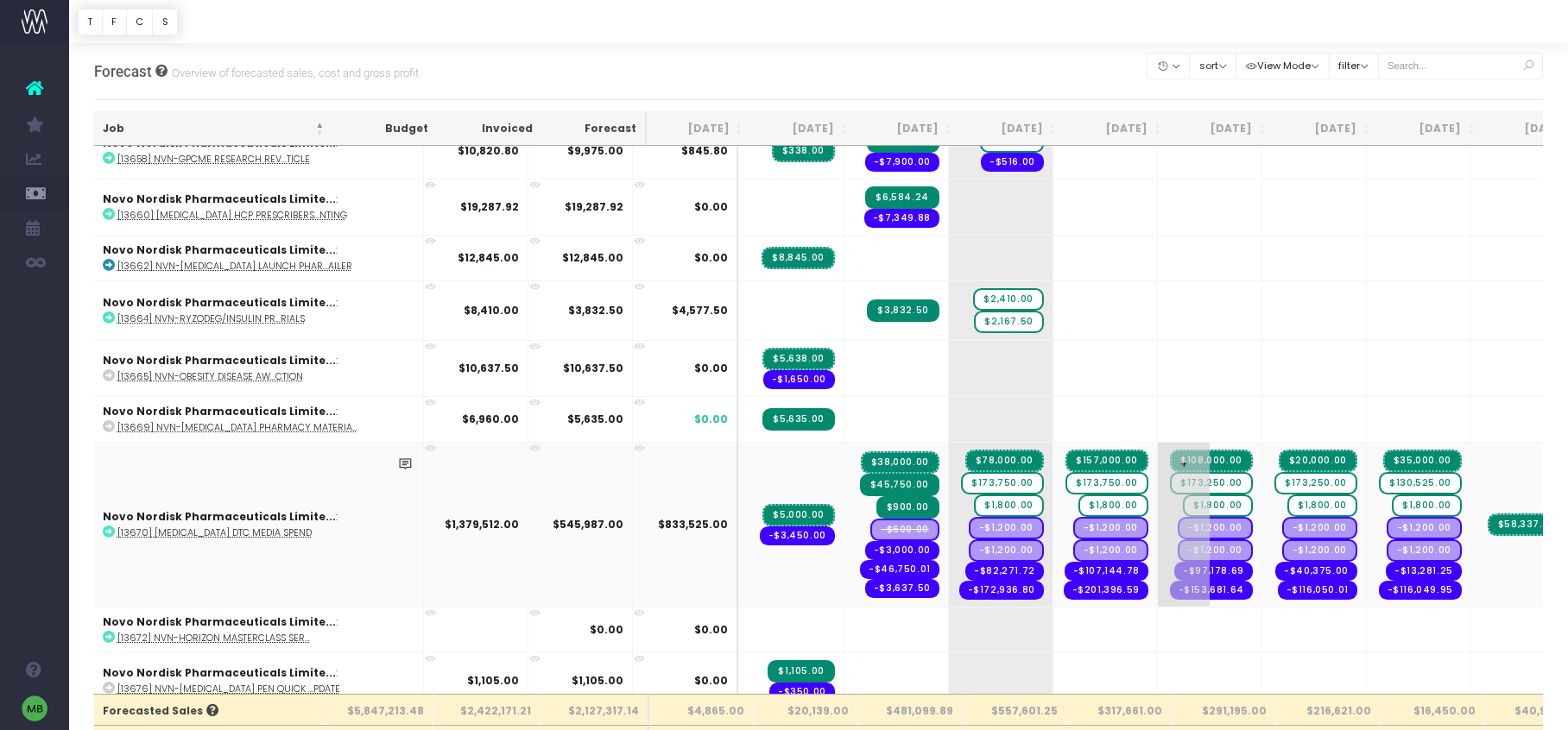
scroll to position [5768, 1]
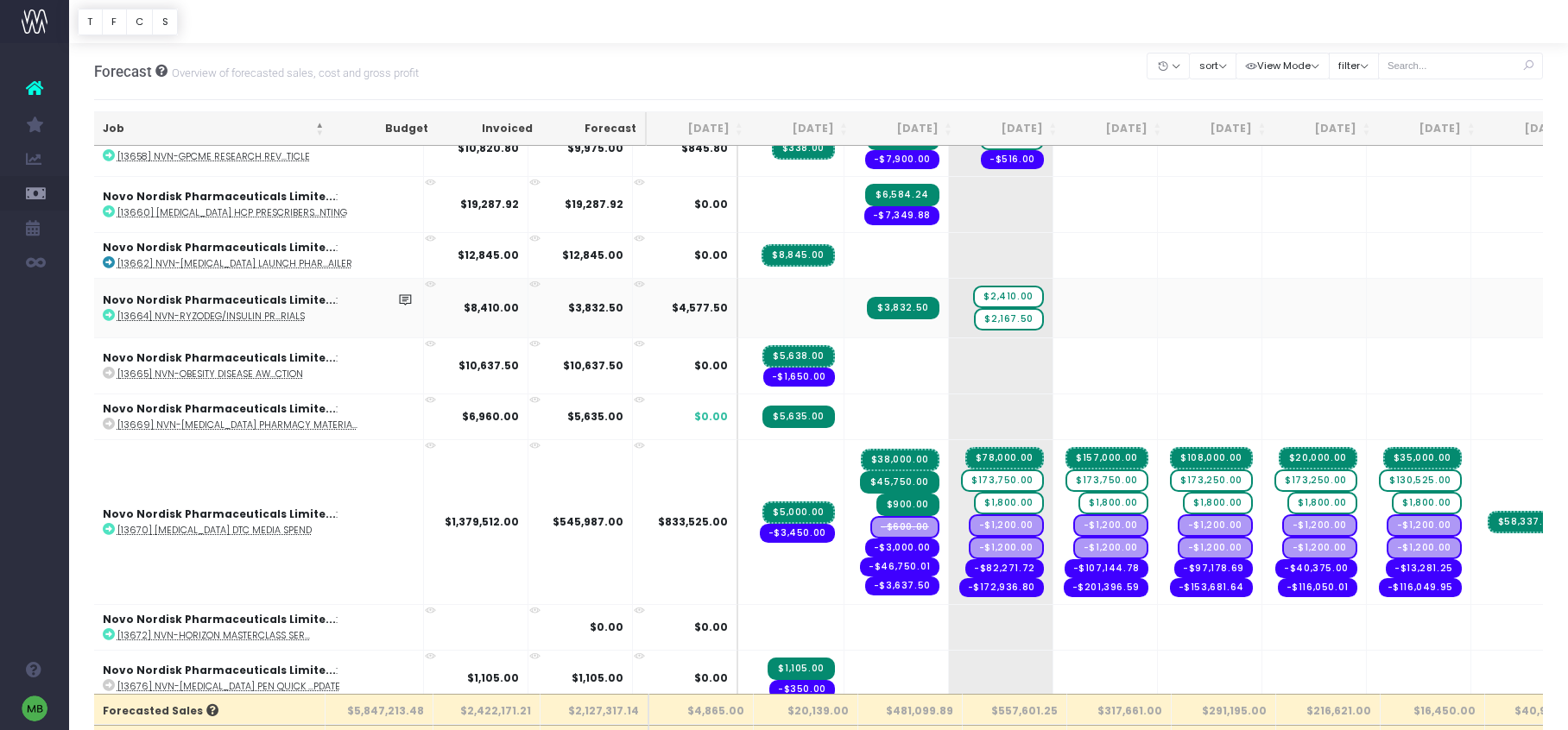
click at [109, 317] on icon at bounding box center [109, 315] width 12 height 12
drag, startPoint x: 923, startPoint y: 322, endPoint x: 1001, endPoint y: 317, distance: 78.2
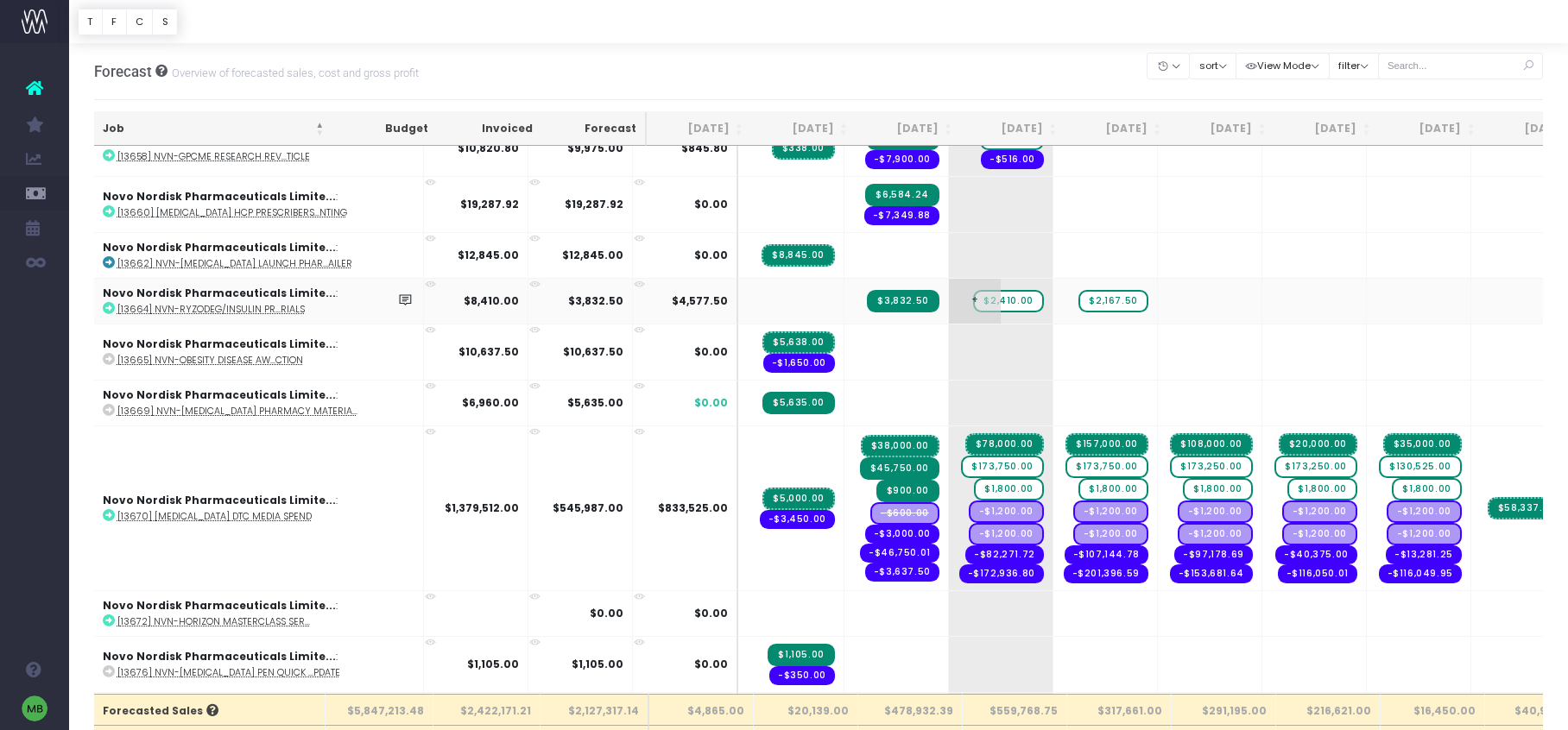
click at [973, 301] on span "$2,410.00" at bounding box center [1008, 301] width 70 height 22
click at [1078, 300] on span "$2,167.50" at bounding box center [1112, 301] width 69 height 22
click at [1053, 299] on span "+" at bounding box center [1078, 302] width 52 height 45
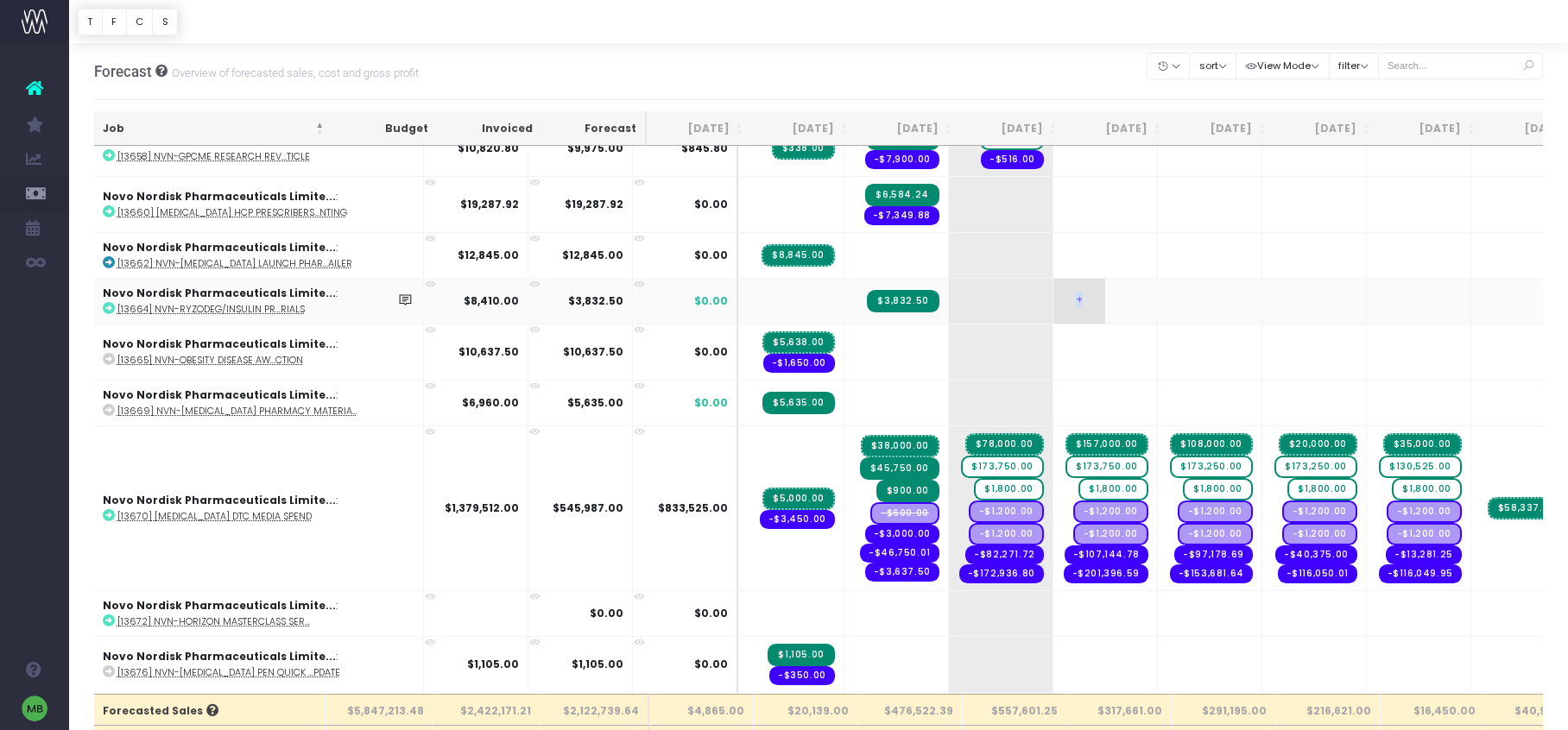
click at [1053, 299] on span "+" at bounding box center [1078, 302] width 52 height 45
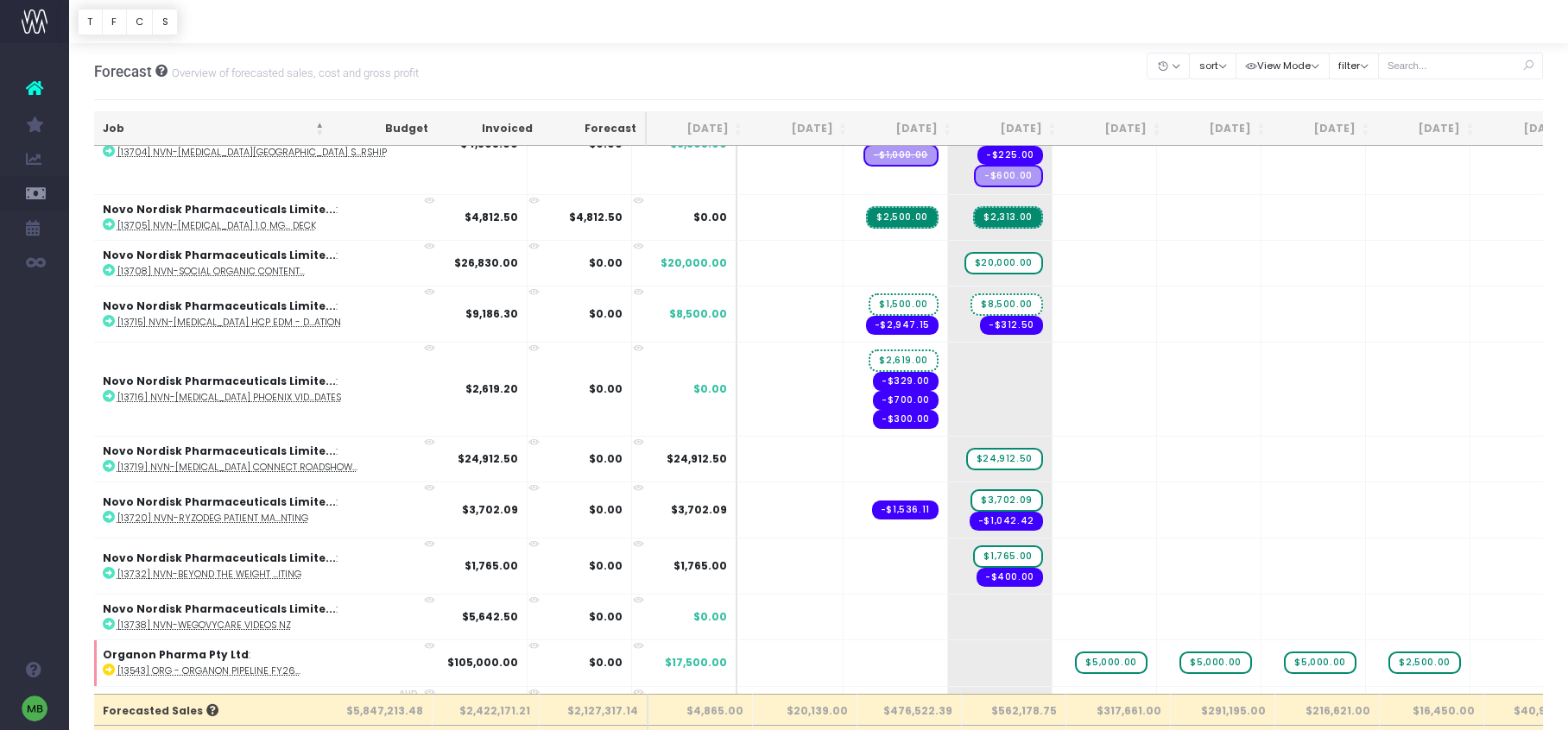
scroll to position [0, 0]
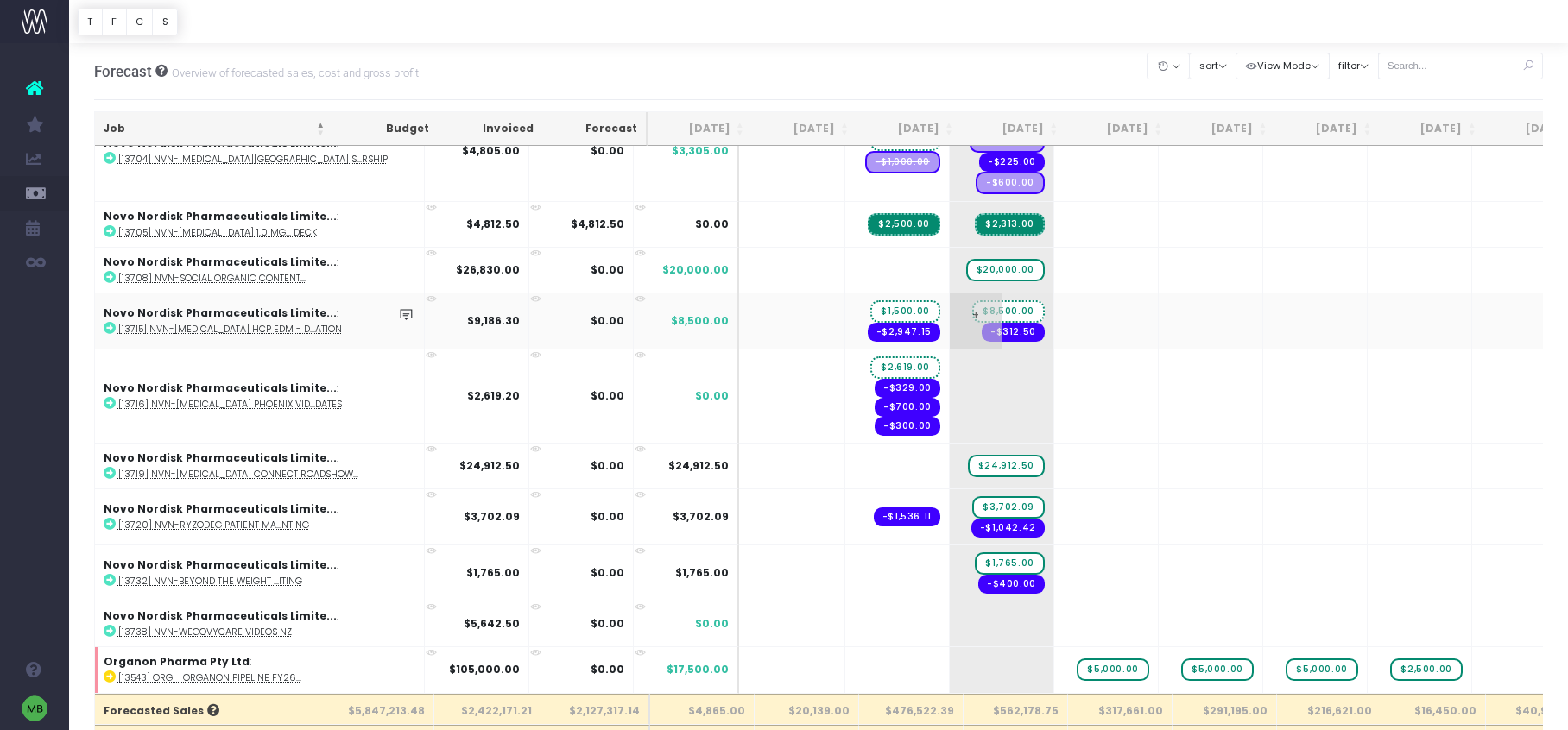
click at [950, 313] on span "+" at bounding box center [975, 321] width 52 height 55
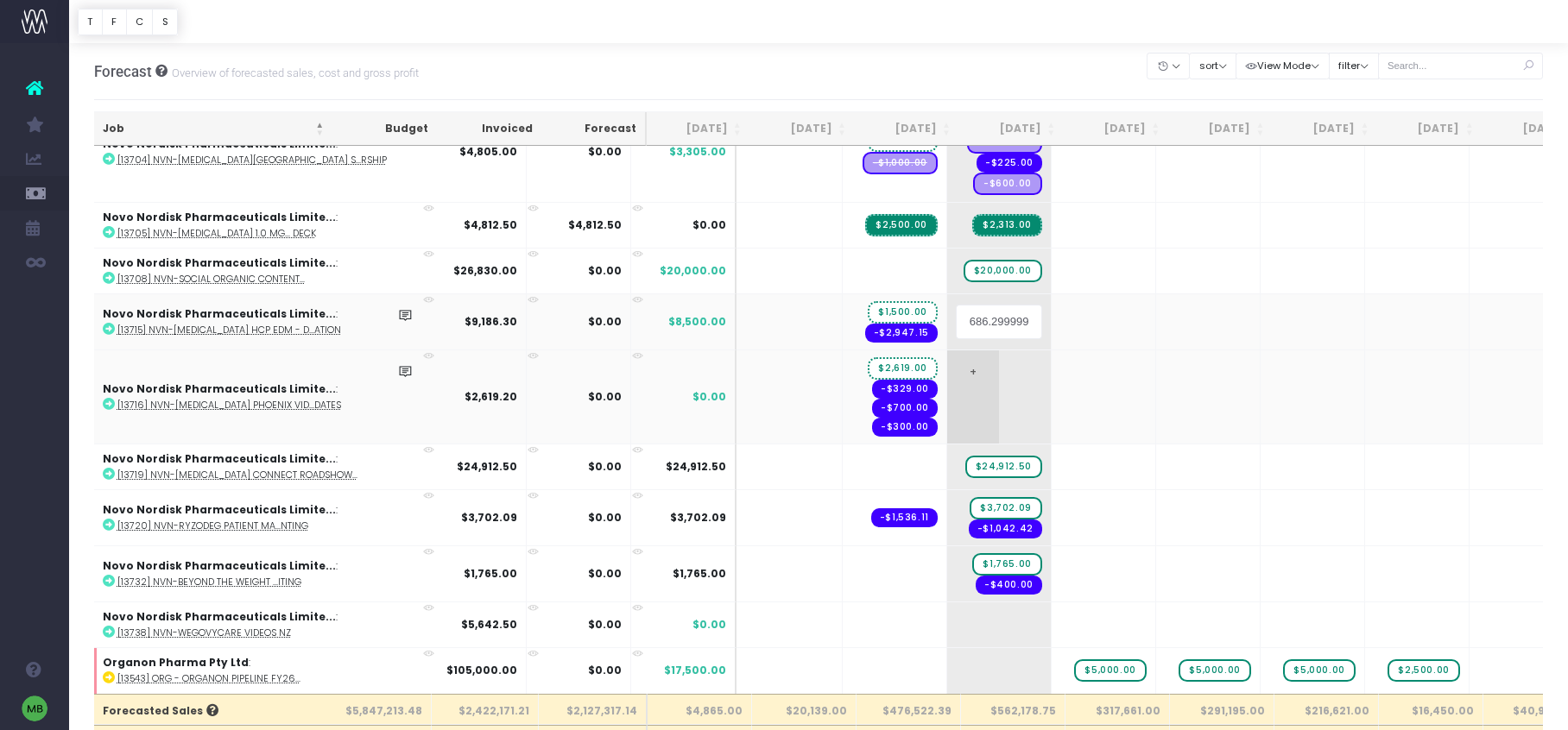
scroll to position [0, 4]
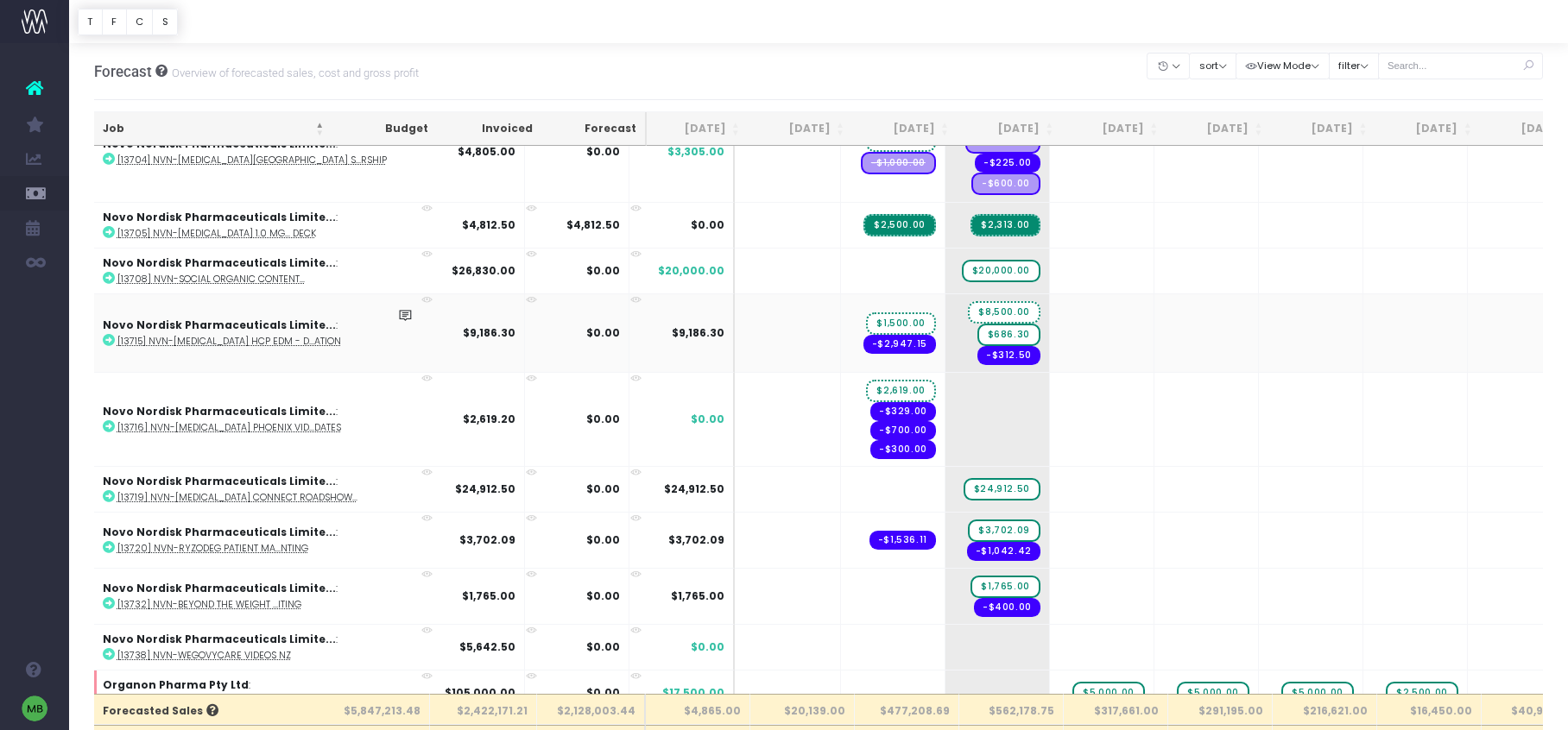
click at [111, 336] on icon at bounding box center [109, 340] width 12 height 12
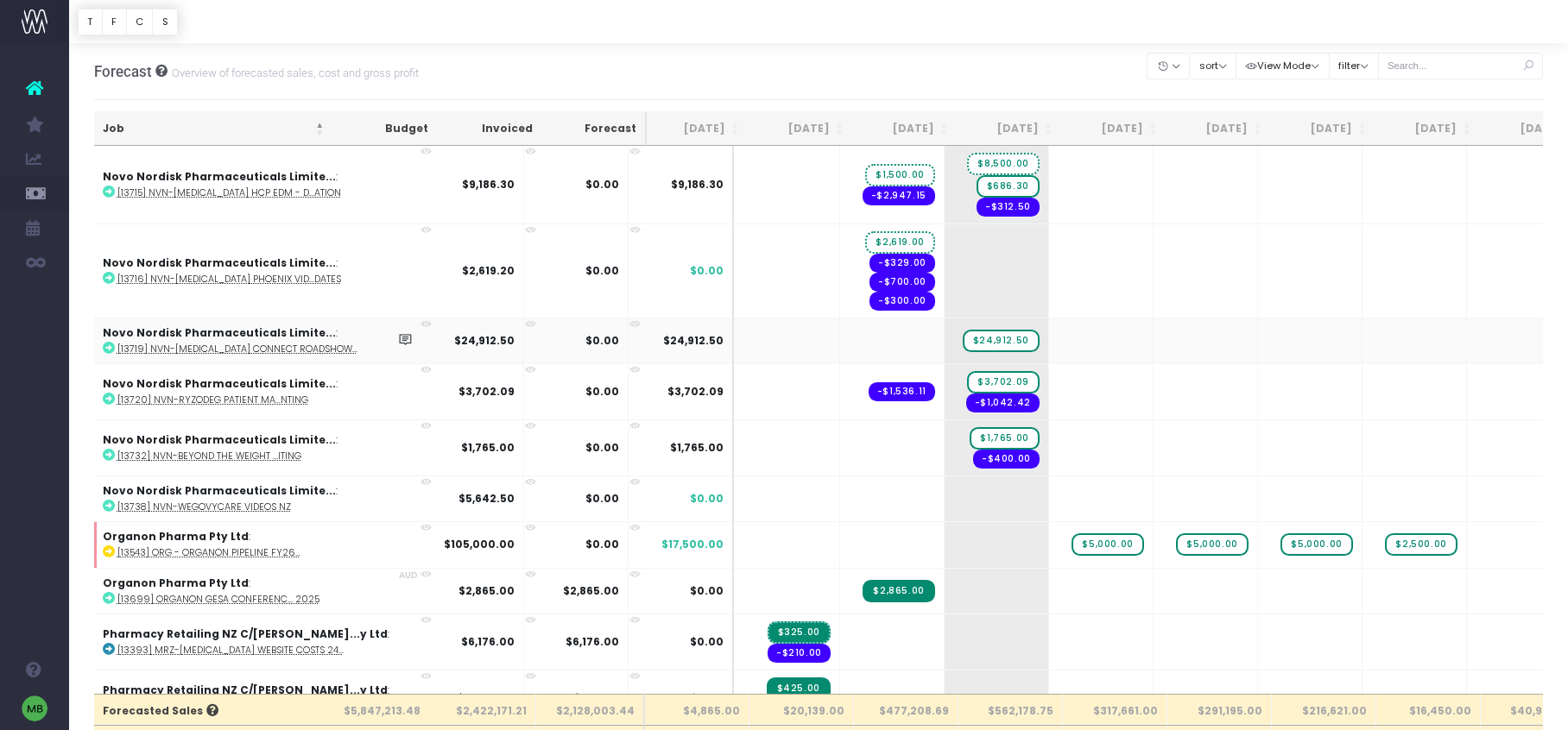
scroll to position [7048, 5]
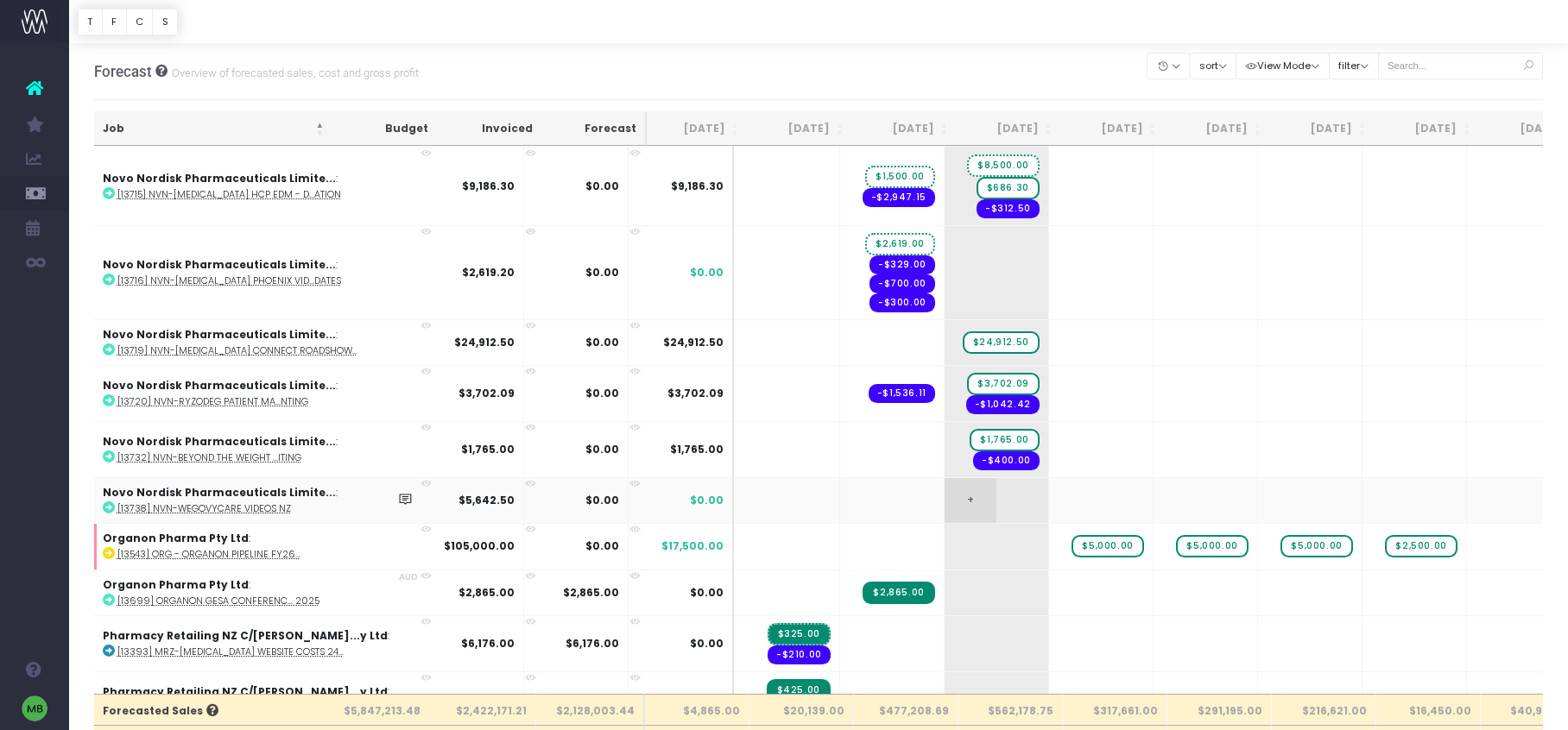
click at [944, 498] on span "+" at bounding box center [969, 500] width 52 height 45
click at [944, 497] on span "+" at bounding box center [969, 500] width 52 height 45
click at [107, 506] on icon at bounding box center [109, 507] width 12 height 12
